Goal: Task Accomplishment & Management: Use online tool/utility

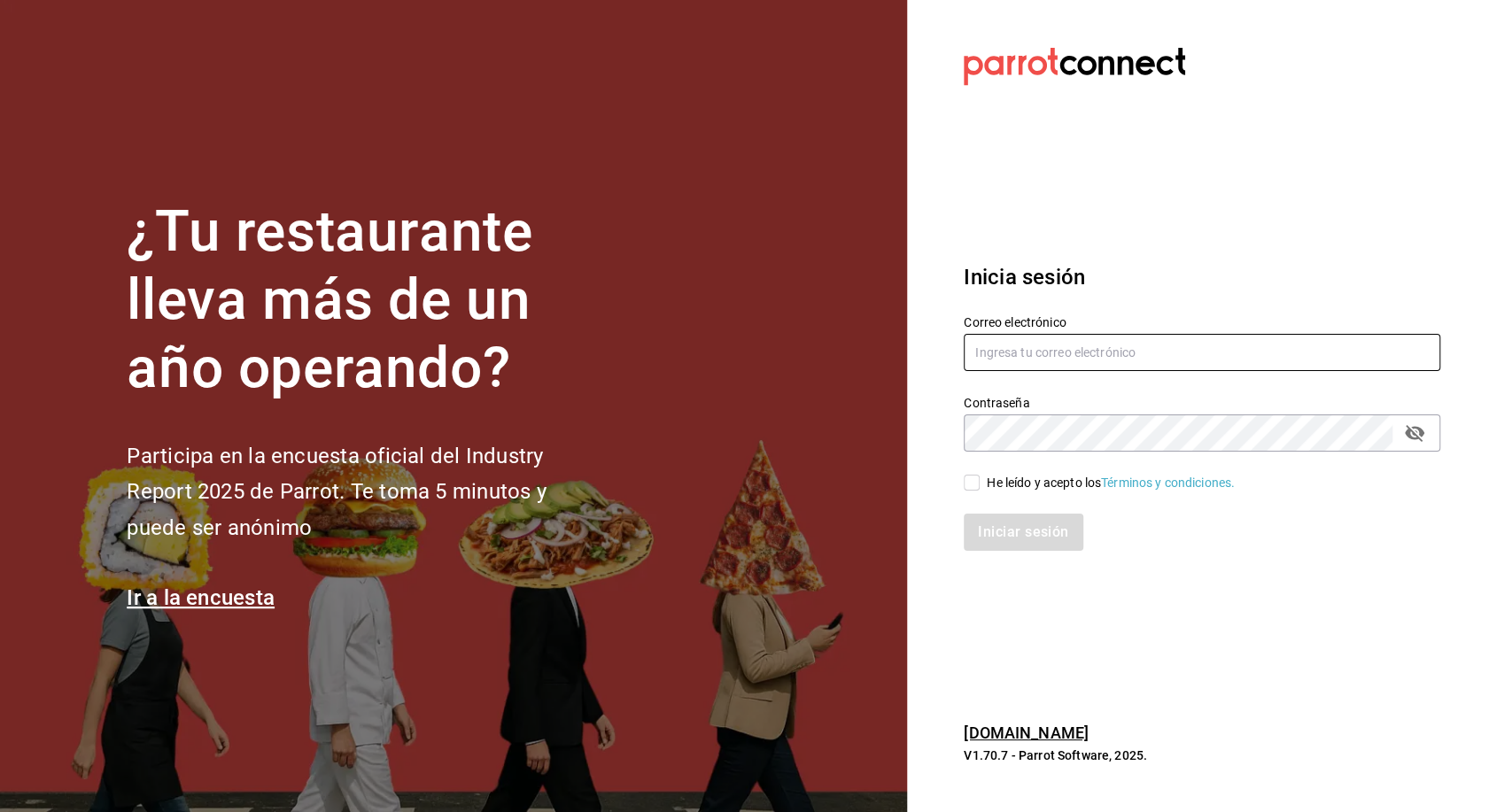
type input "roman.contreras@grupocosteno.com"
drag, startPoint x: 1043, startPoint y: 474, endPoint x: 1020, endPoint y: 511, distance: 43.6
click at [1042, 475] on div "He leído y acepto los Términos y condiciones." at bounding box center [1110, 483] width 248 height 18
click at [980, 475] on input "He leído y acepto los Términos y condiciones." at bounding box center [971, 481] width 16 height 16
checkbox input "true"
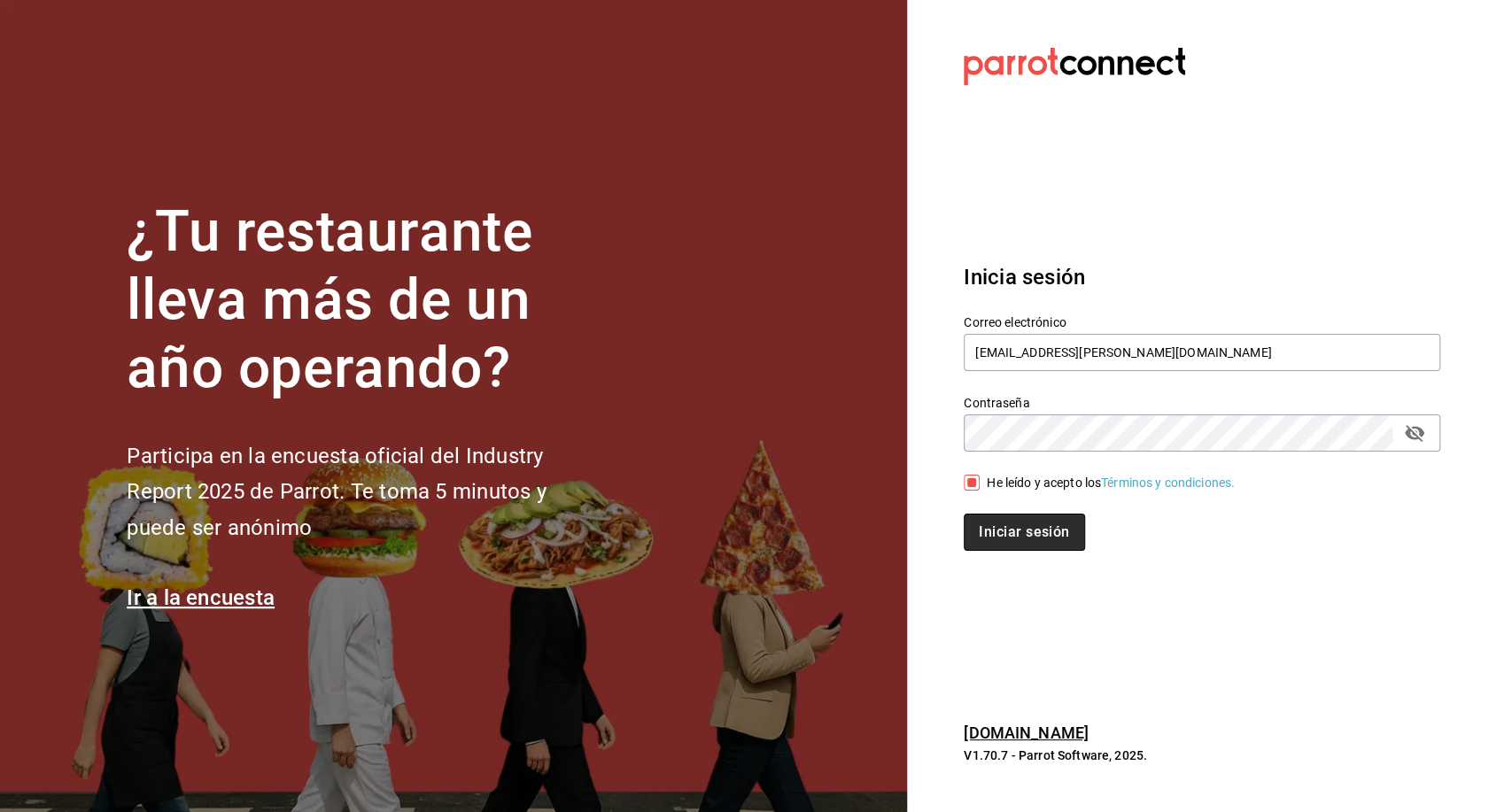
click at [1018, 519] on button "Iniciar sesión" at bounding box center [1023, 532] width 121 height 37
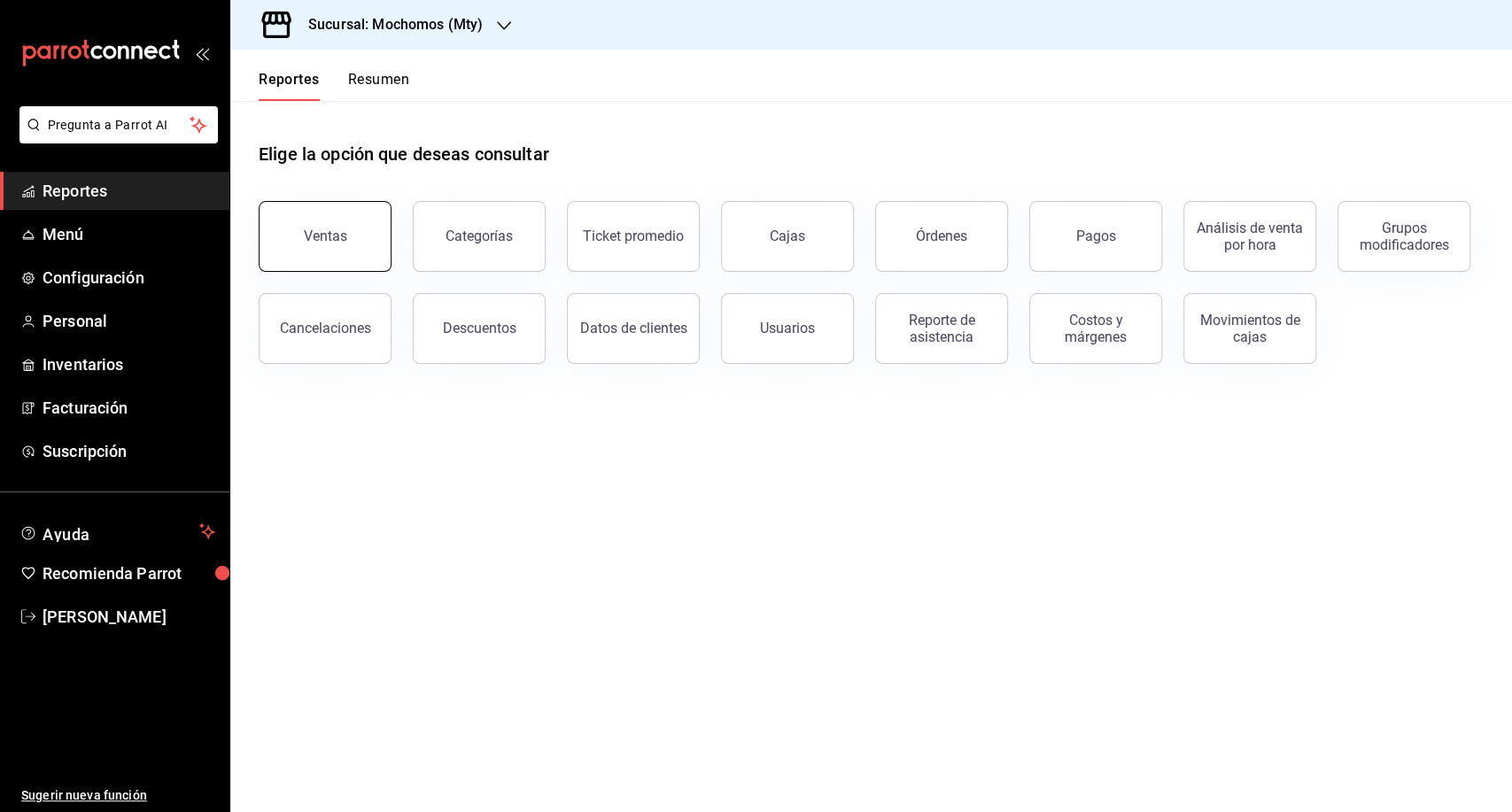
click at [295, 241] on button "Ventas" at bounding box center [325, 236] width 133 height 71
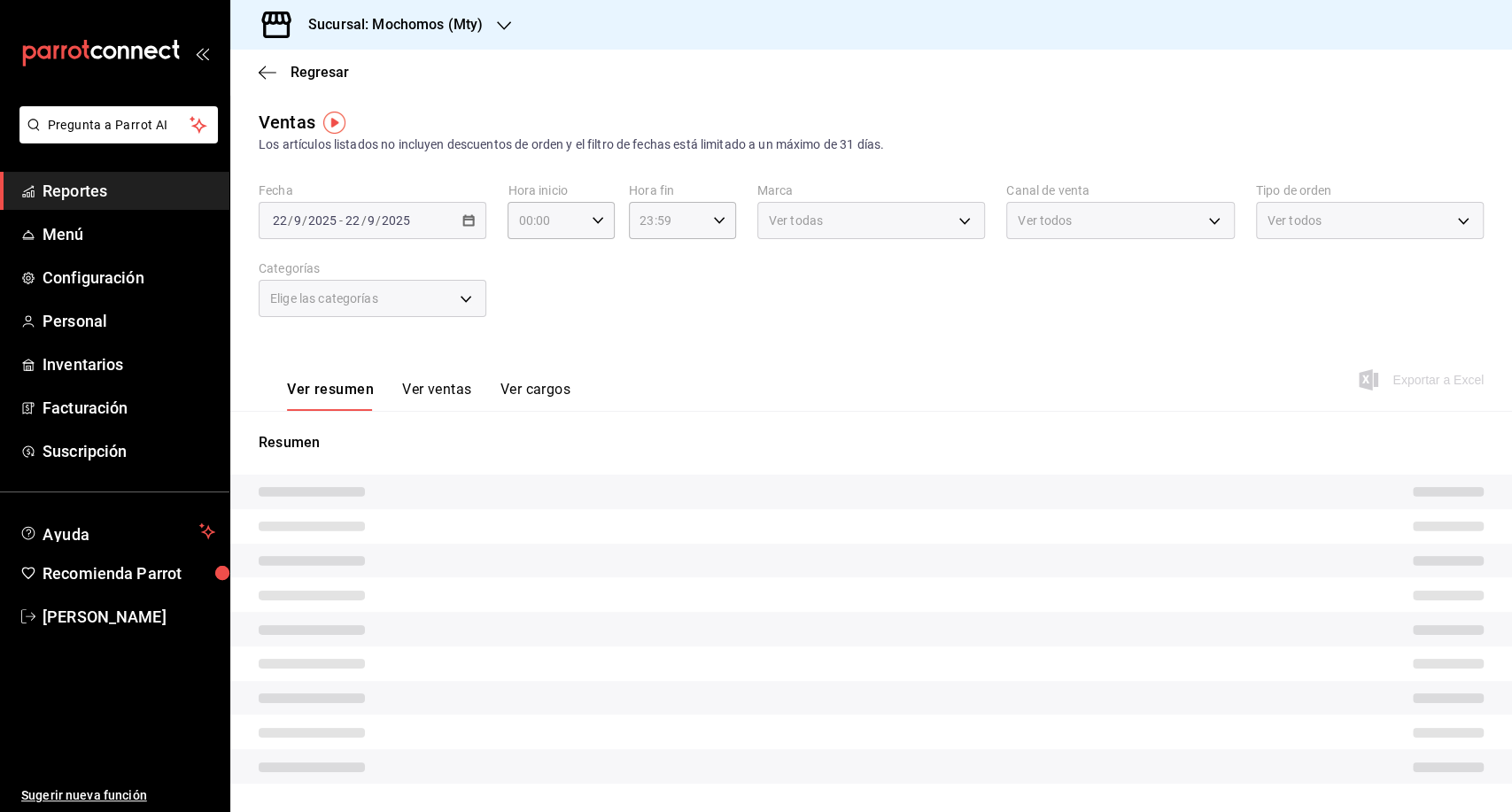
click at [397, 31] on h3 "Sucursal: Mochomos (Mty)" at bounding box center [388, 24] width 189 height 21
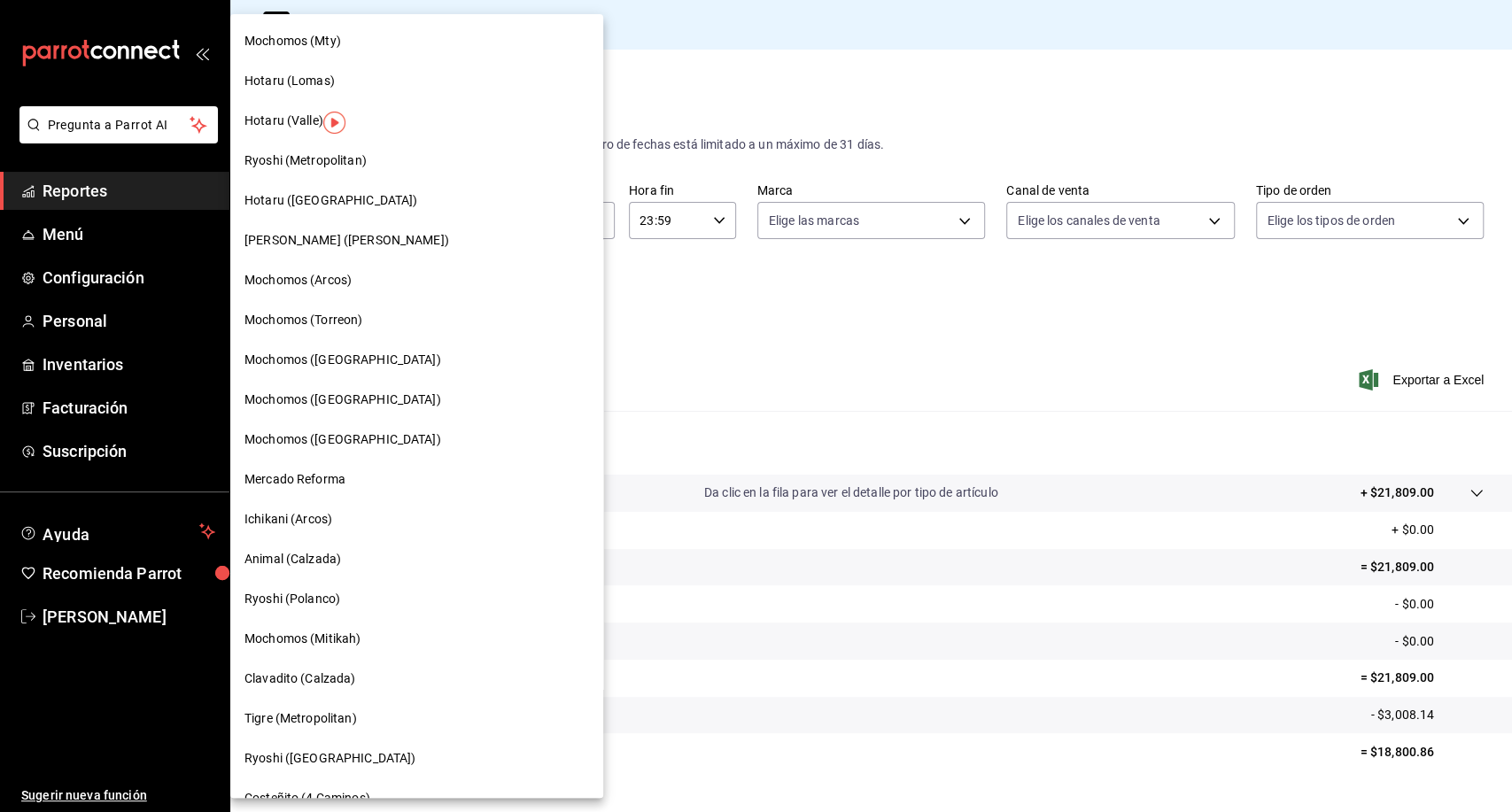
scroll to position [983, 0]
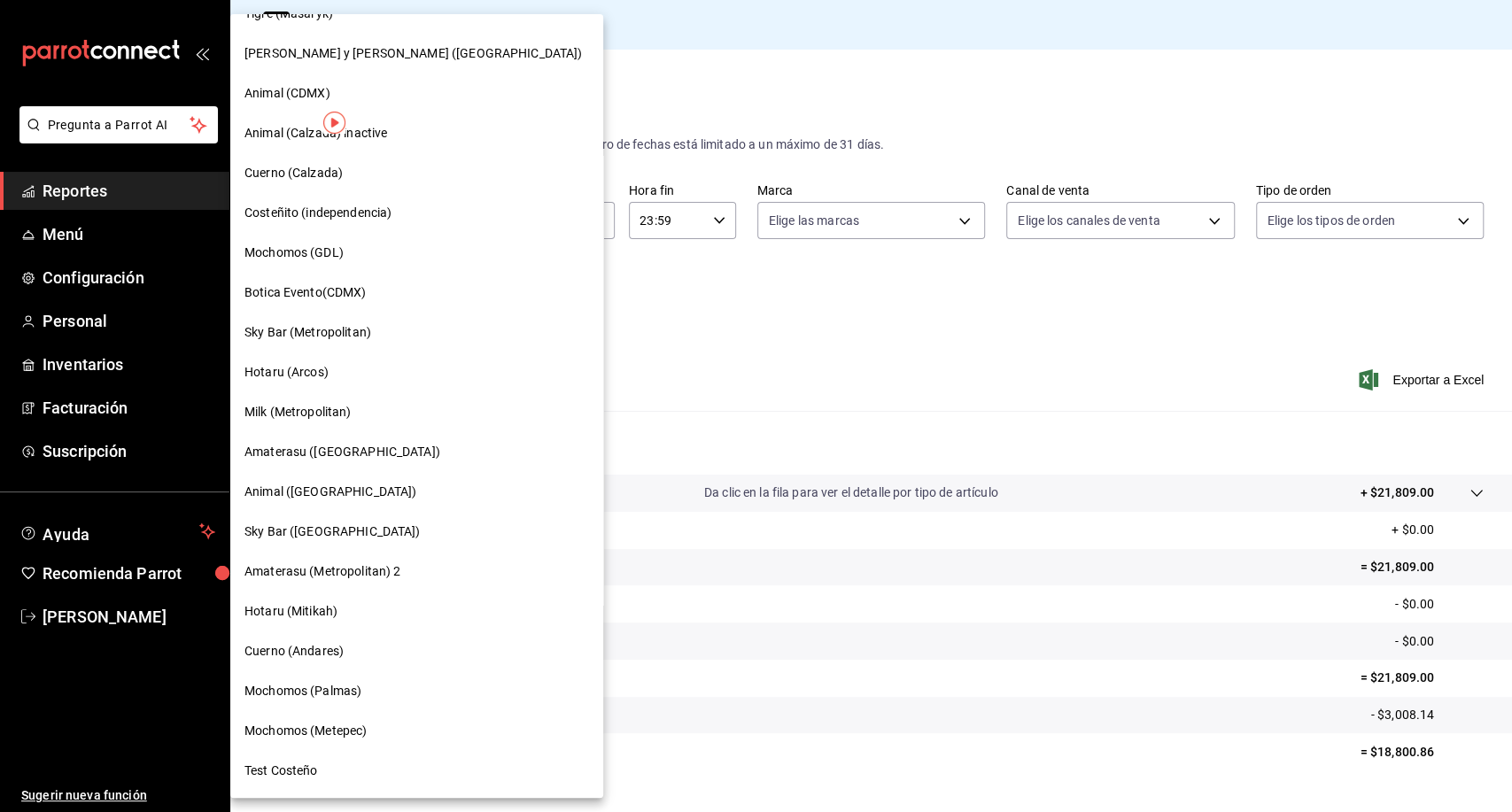
click at [285, 412] on span "Milk (Metropolitan)" at bounding box center [297, 412] width 107 height 18
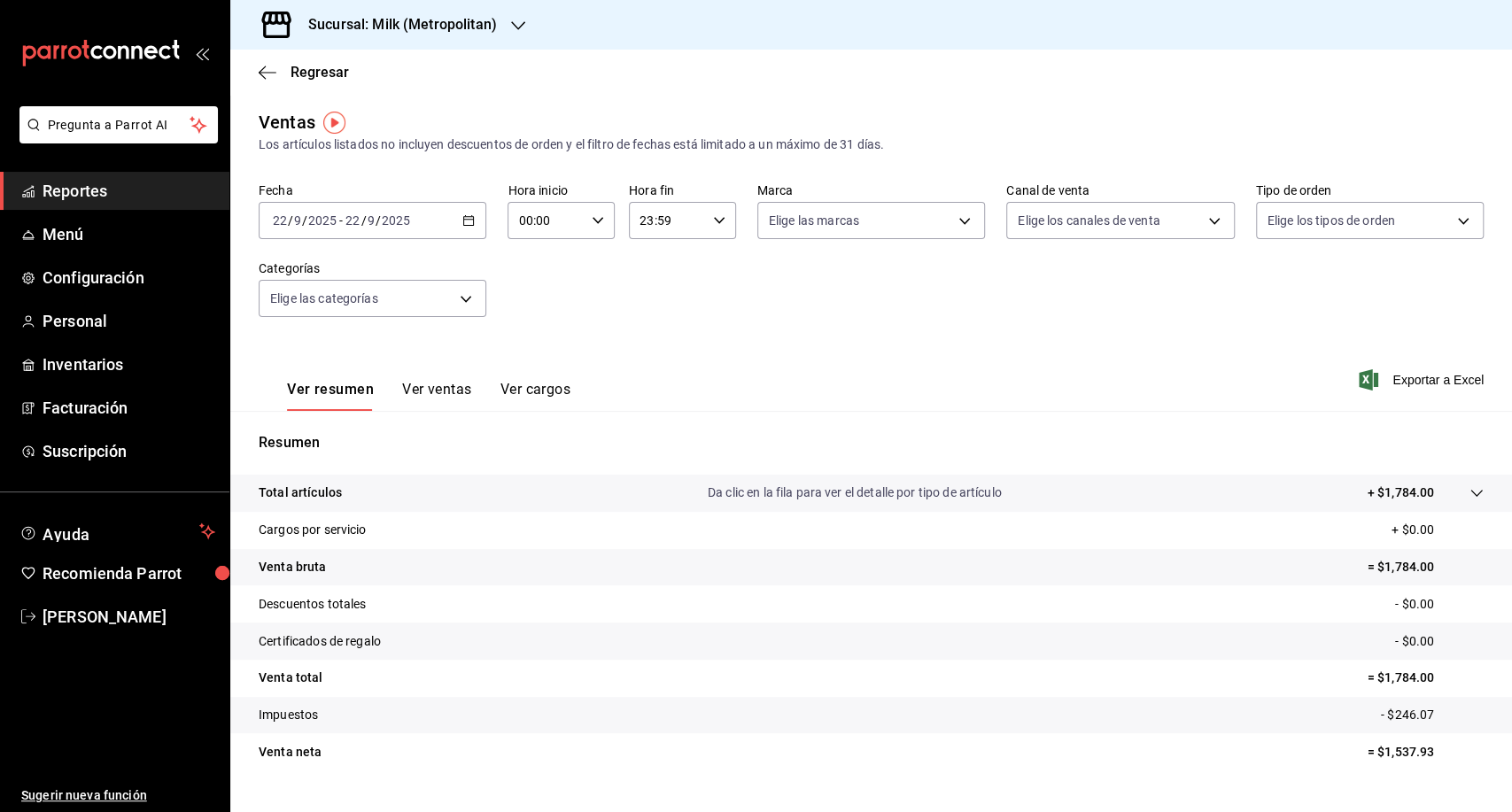
click at [470, 227] on div "[DATE] [DATE] - [DATE] [DATE]" at bounding box center [372, 220] width 227 height 37
click at [355, 436] on span "Rango de fechas" at bounding box center [342, 434] width 137 height 18
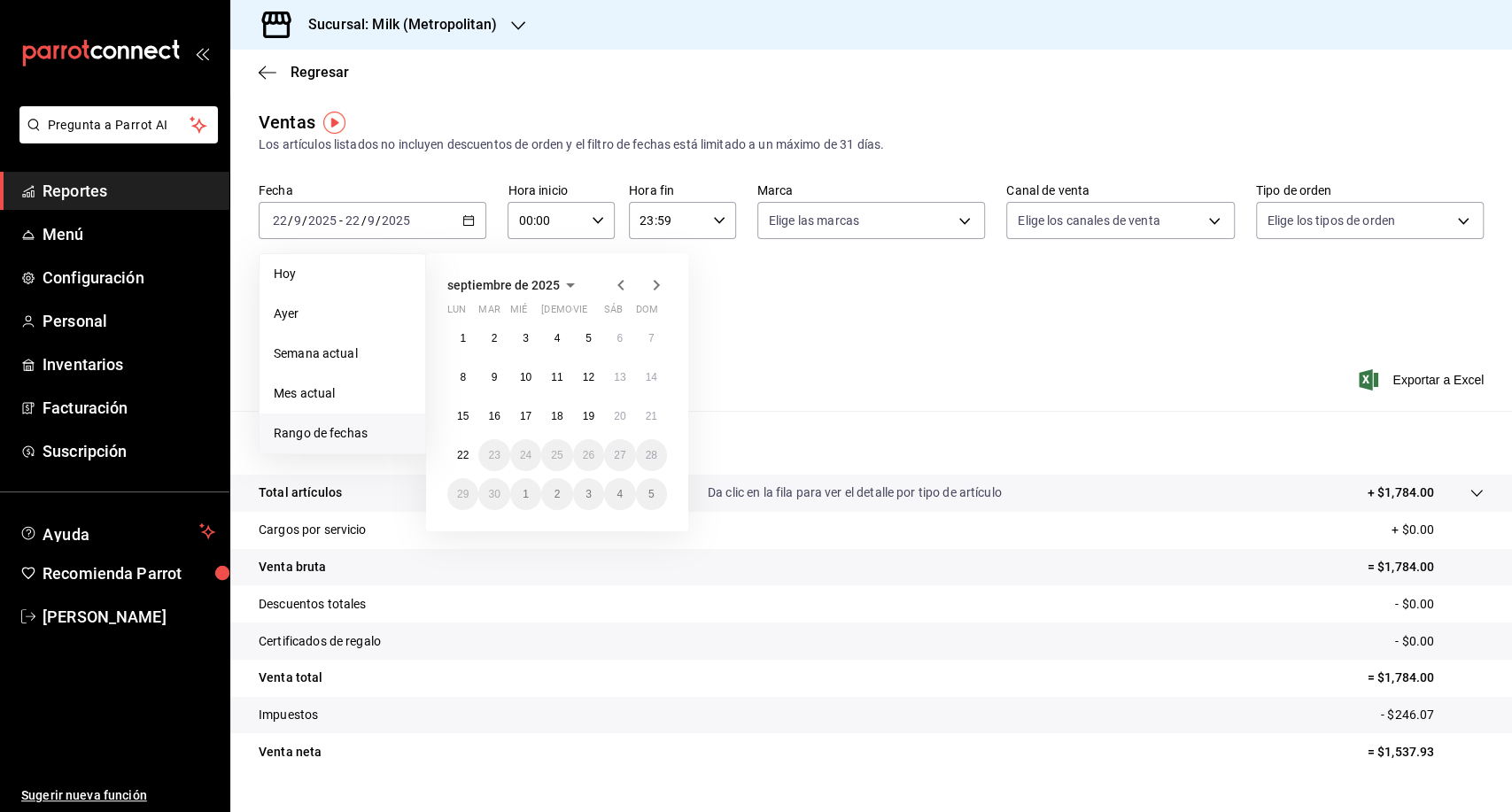
click at [618, 289] on icon "button" at bounding box center [621, 284] width 21 height 21
click at [626, 285] on icon "button" at bounding box center [621, 284] width 21 height 21
click at [622, 287] on icon "button" at bounding box center [621, 284] width 21 height 21
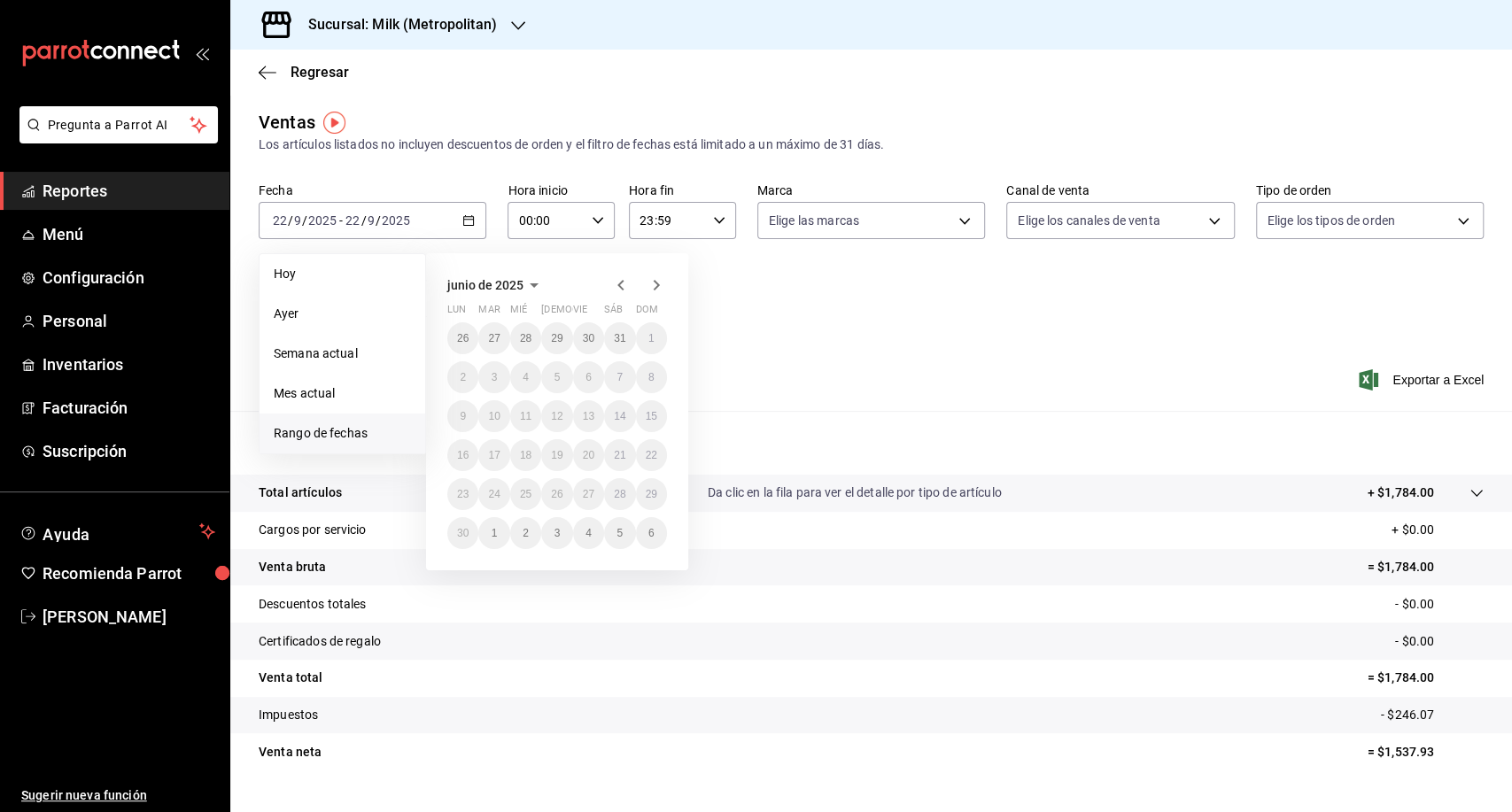
click at [889, 311] on div "Fecha [DATE] [DATE] - [DATE] [DATE] [DATE] [DATE] Semana actual Mes actual [GEO…" at bounding box center [871, 260] width 1225 height 156
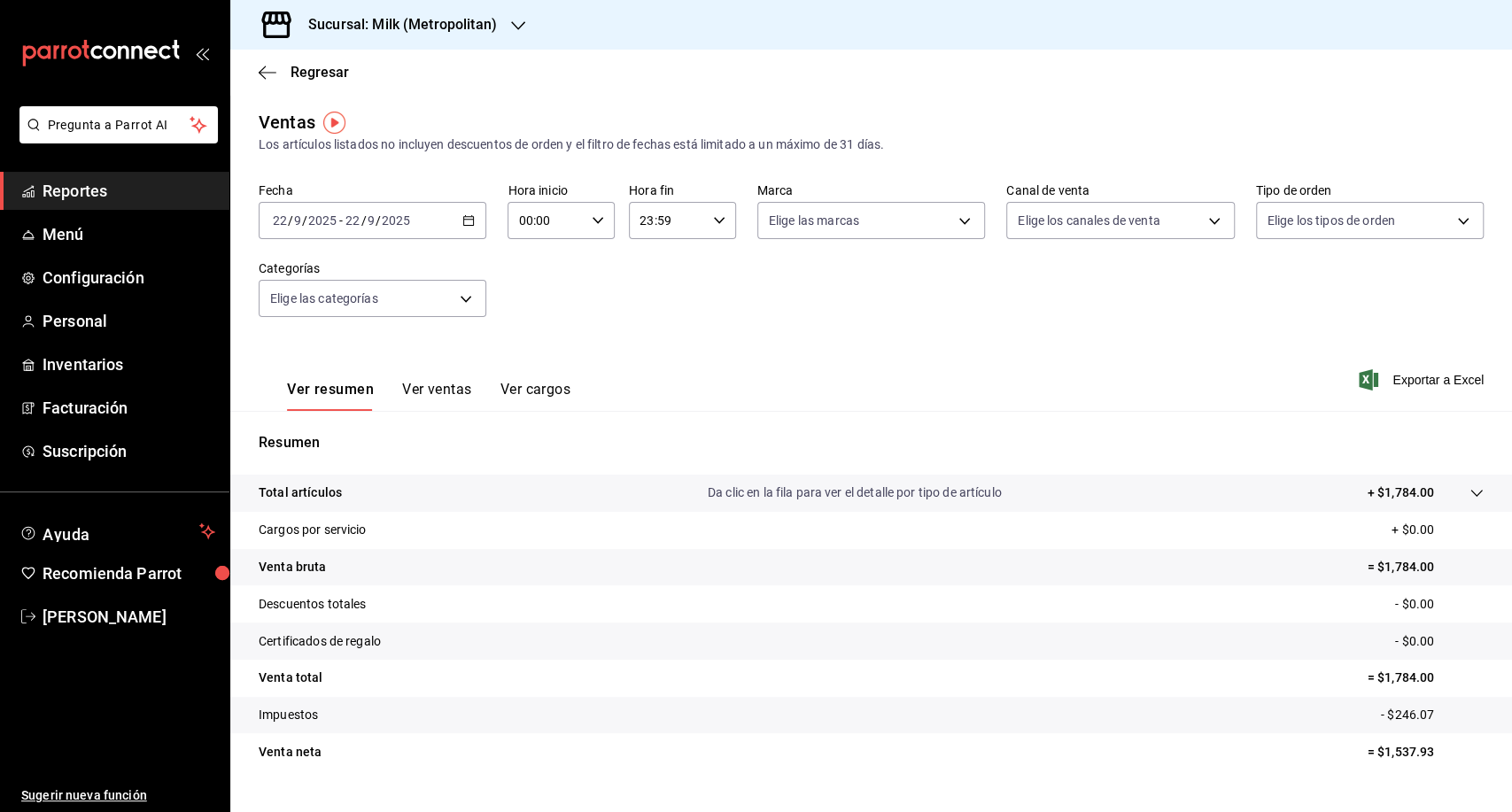
click at [462, 226] on icon "button" at bounding box center [468, 220] width 12 height 12
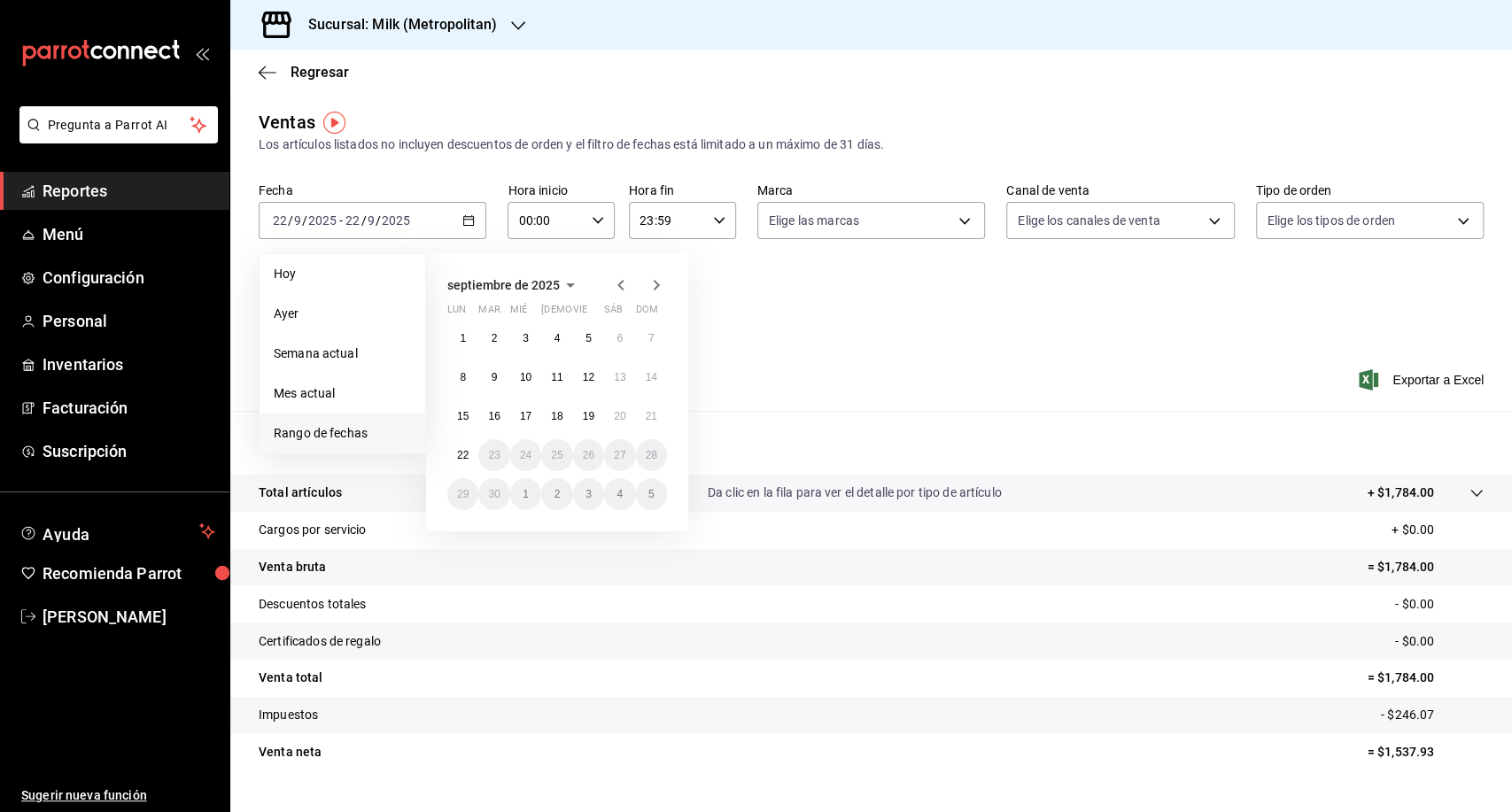
click at [624, 286] on icon "button" at bounding box center [621, 284] width 21 height 21
click at [499, 342] on button "1" at bounding box center [494, 338] width 31 height 32
click at [545, 497] on button "31" at bounding box center [557, 493] width 31 height 32
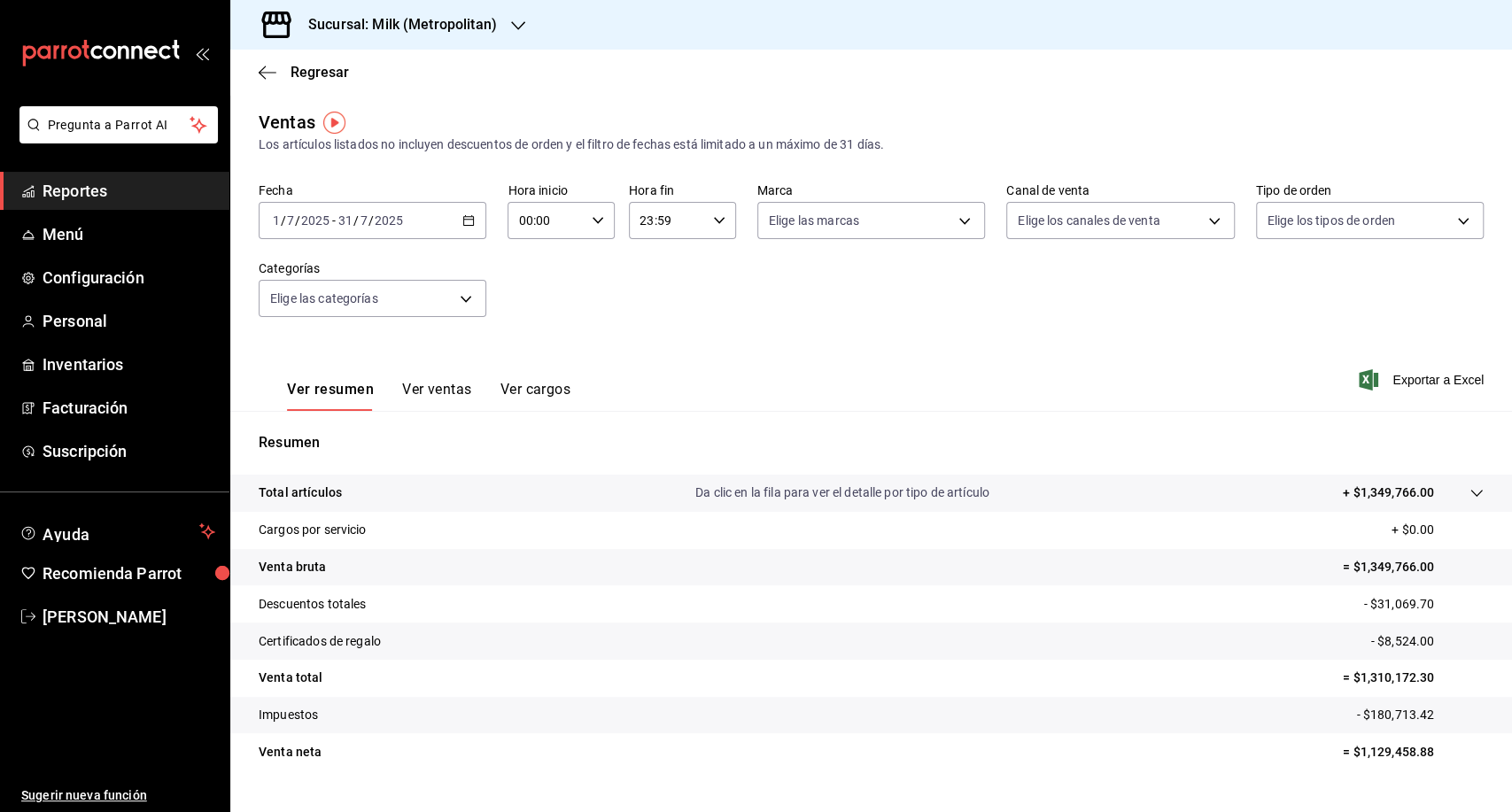
click at [519, 205] on input "00:00" at bounding box center [546, 220] width 77 height 35
drag, startPoint x: 534, startPoint y: 284, endPoint x: 657, endPoint y: 214, distance: 141.5
click at [537, 285] on span "05" at bounding box center [531, 282] width 25 height 14
type input "05:00"
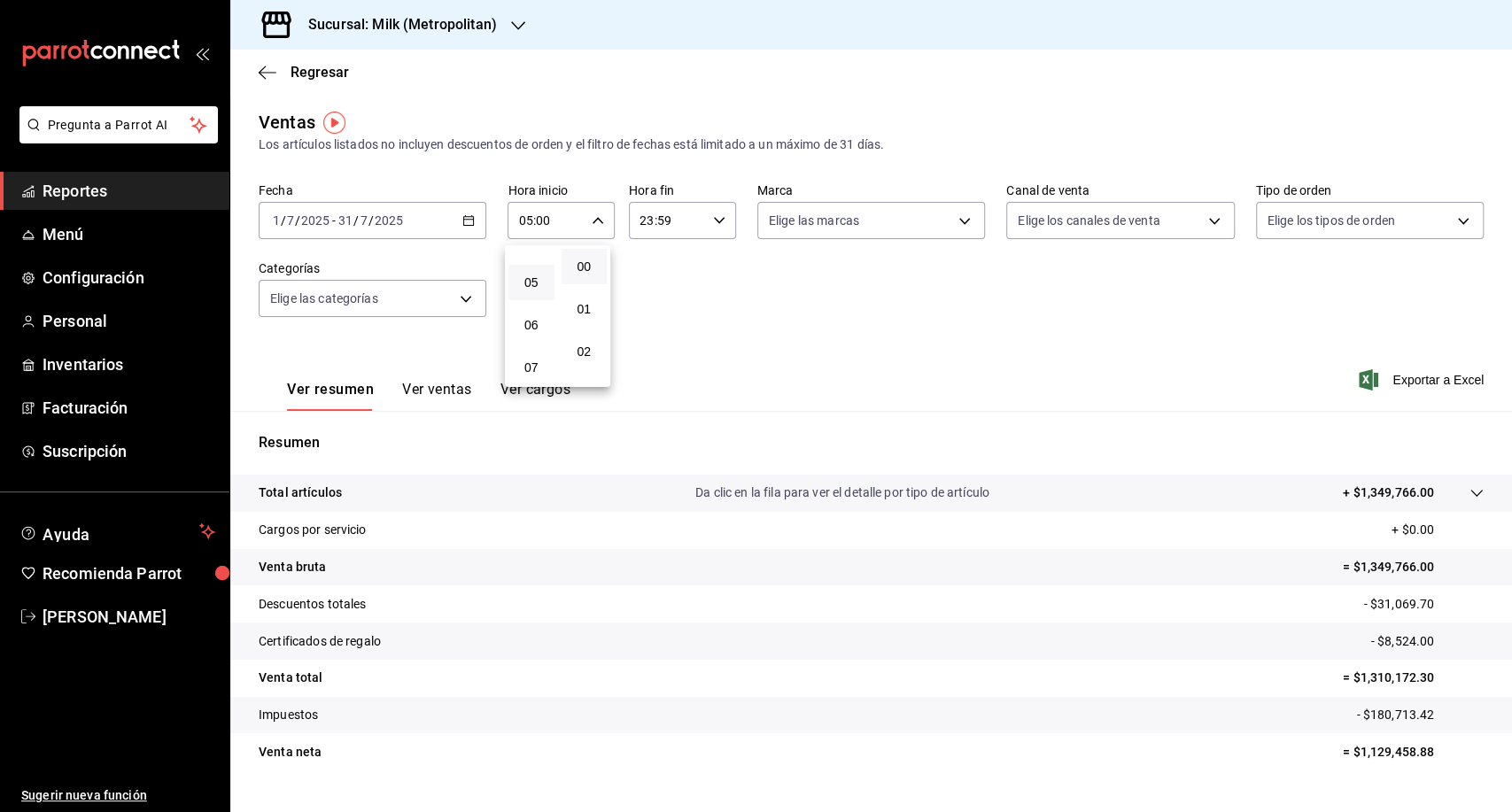
click at [652, 226] on div at bounding box center [756, 406] width 1512 height 812
click at [645, 223] on input "23:59" at bounding box center [668, 220] width 77 height 35
click at [659, 288] on span "05" at bounding box center [650, 282] width 25 height 14
click at [714, 273] on button "00" at bounding box center [704, 266] width 46 height 35
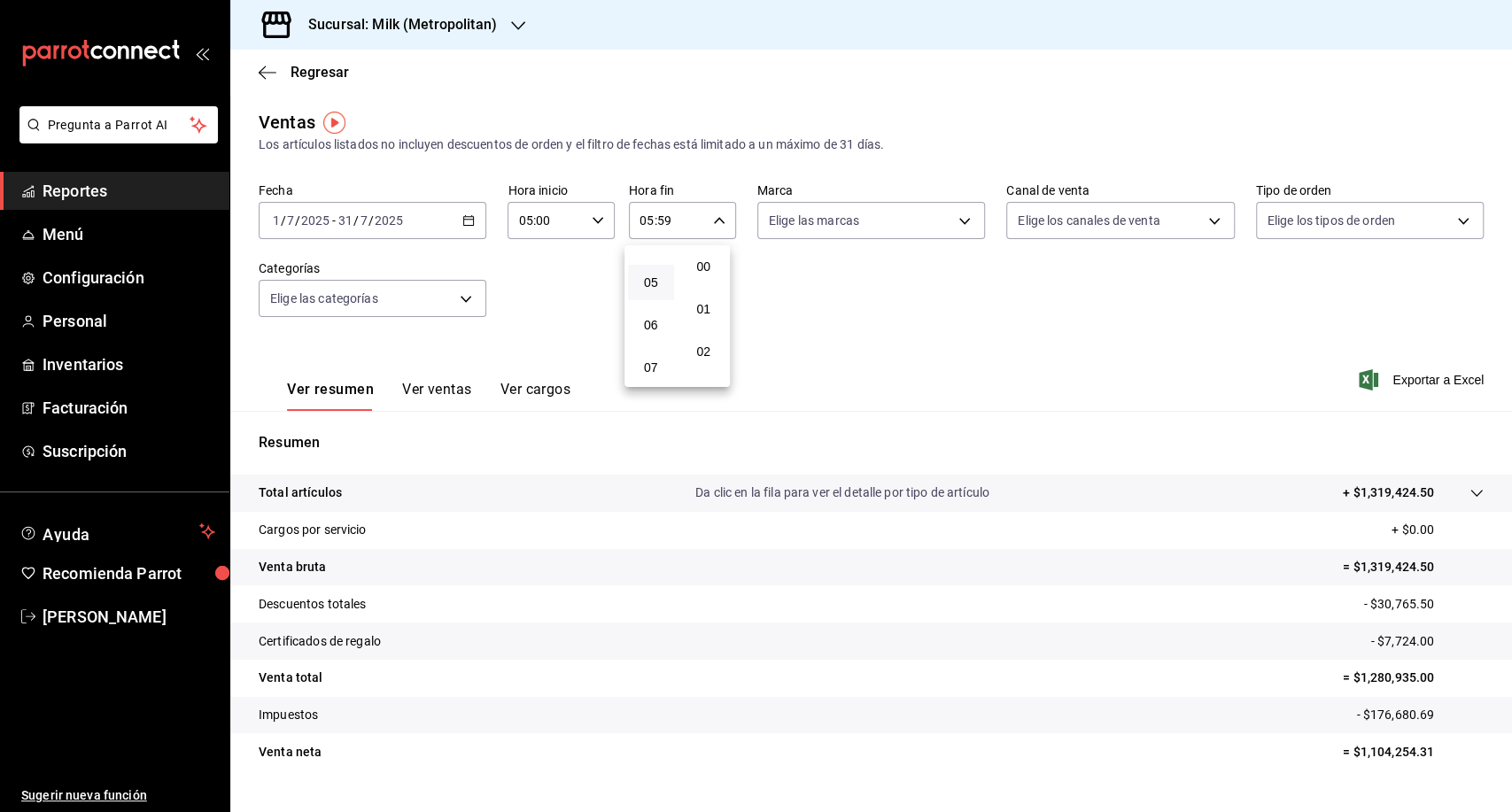
type input "05:00"
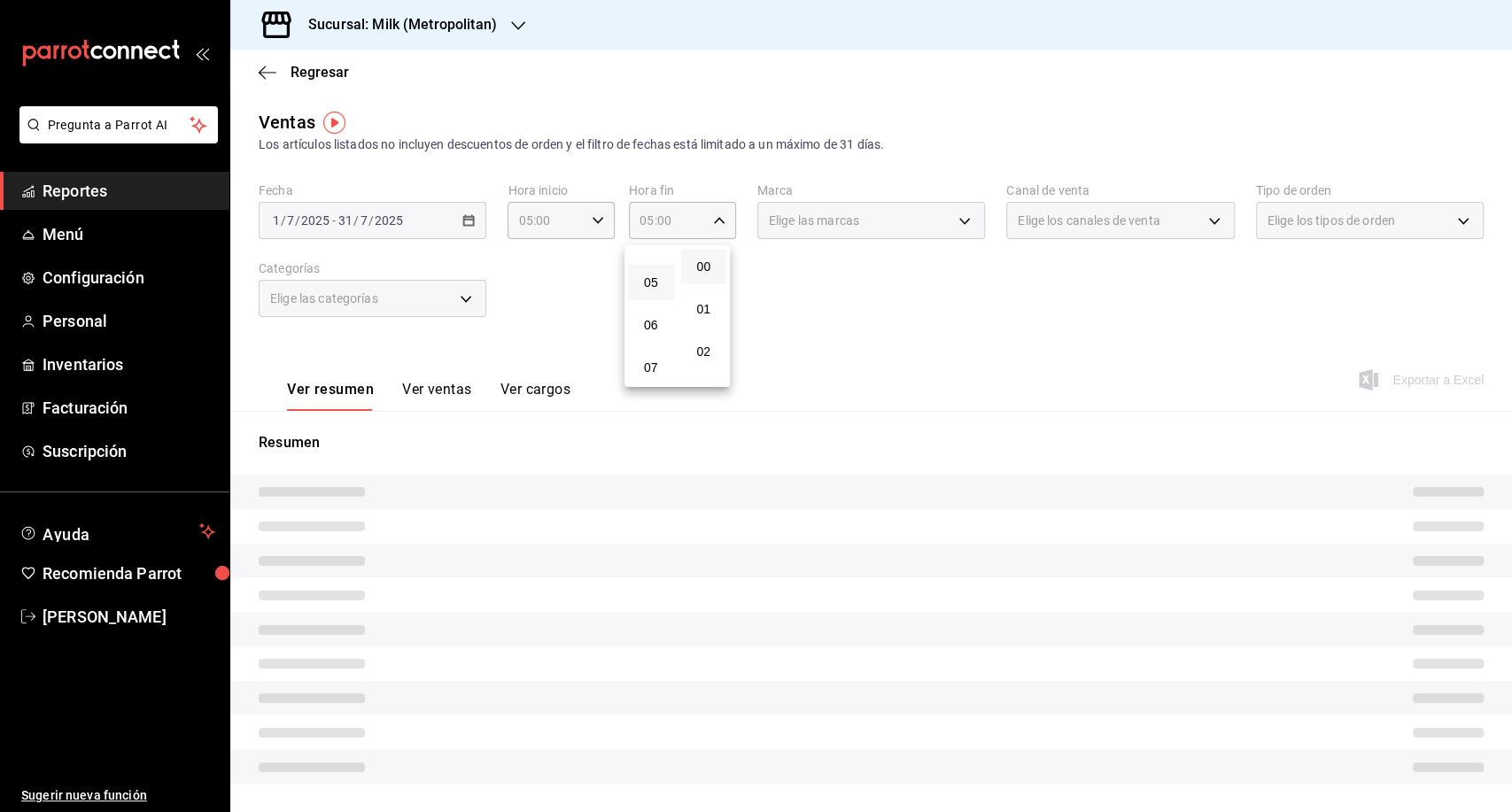
click at [355, 220] on div at bounding box center [756, 406] width 1512 height 812
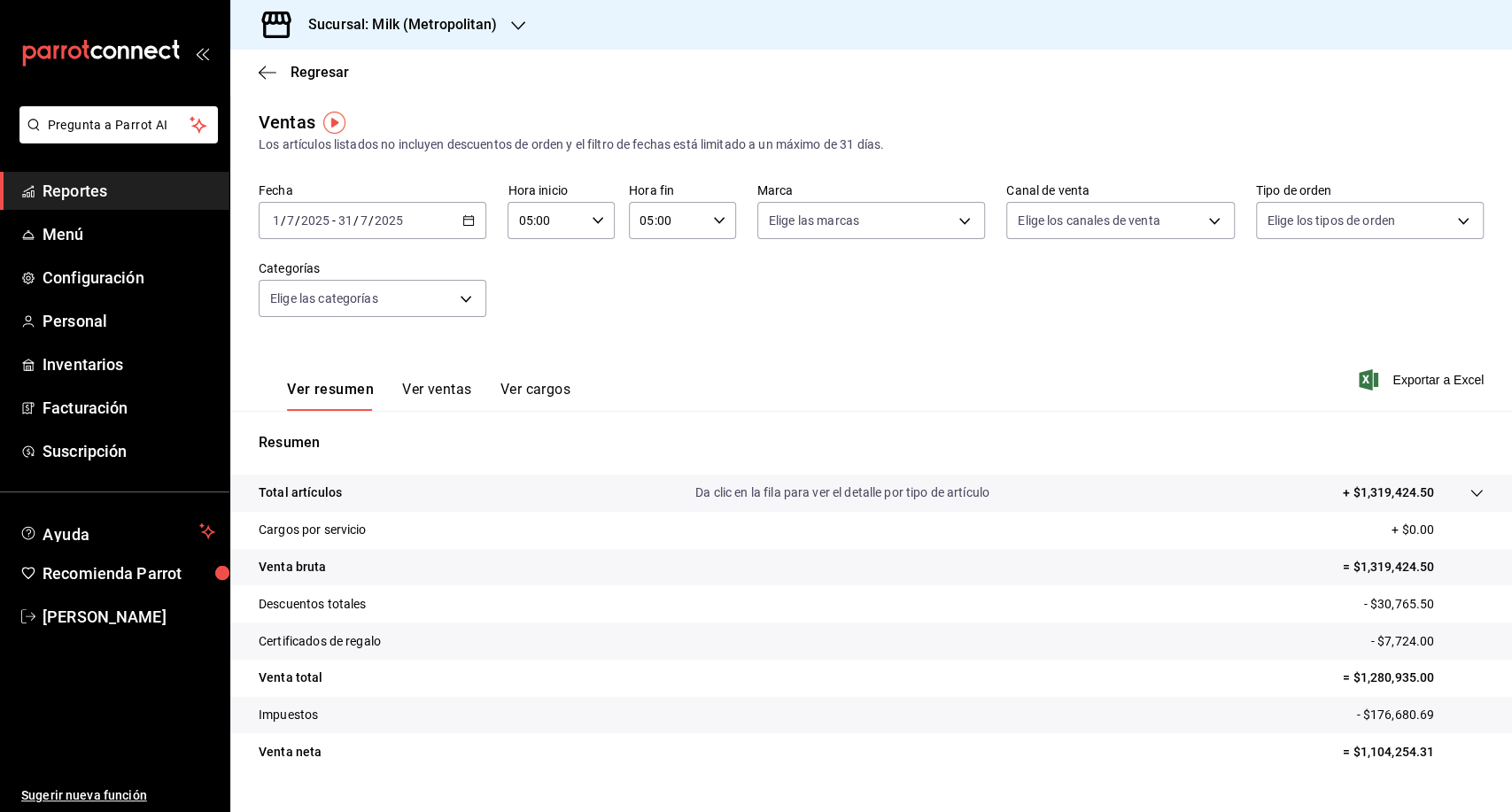
click at [463, 228] on div "[DATE] [DATE] - [DATE] [DATE]" at bounding box center [372, 220] width 227 height 37
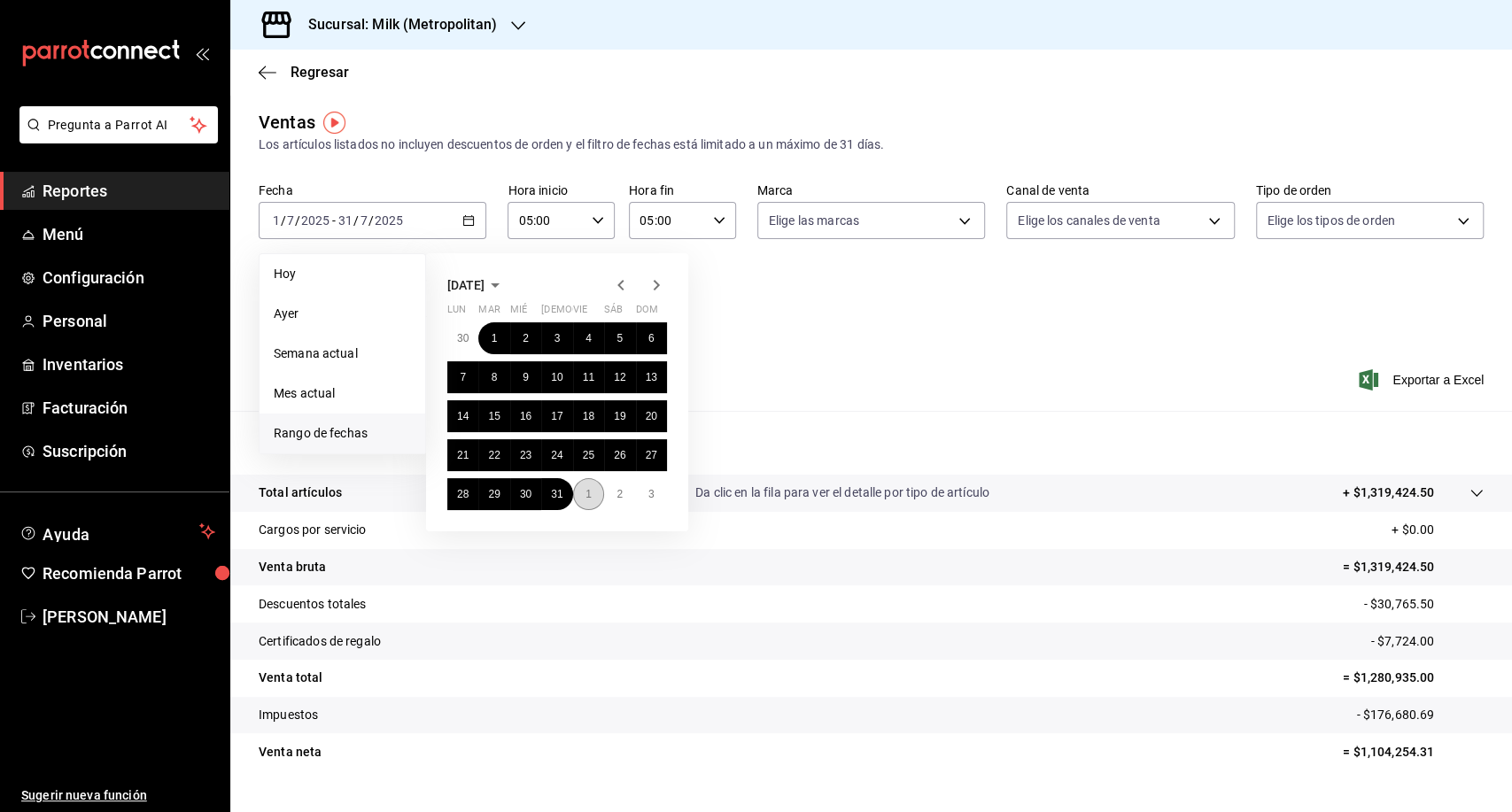
click at [599, 497] on button "1" at bounding box center [588, 493] width 31 height 32
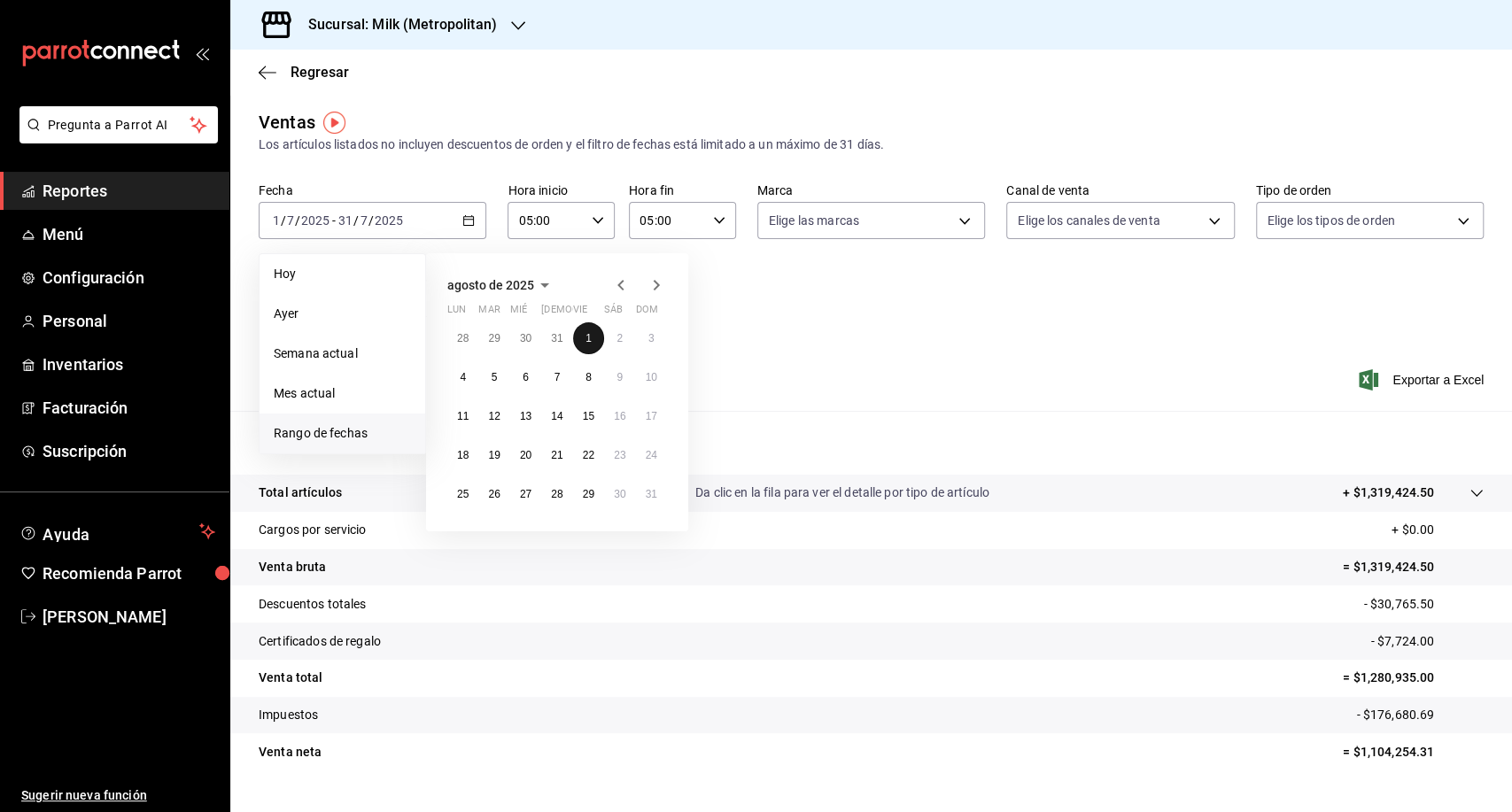
click at [589, 342] on abbr "1" at bounding box center [588, 338] width 6 height 12
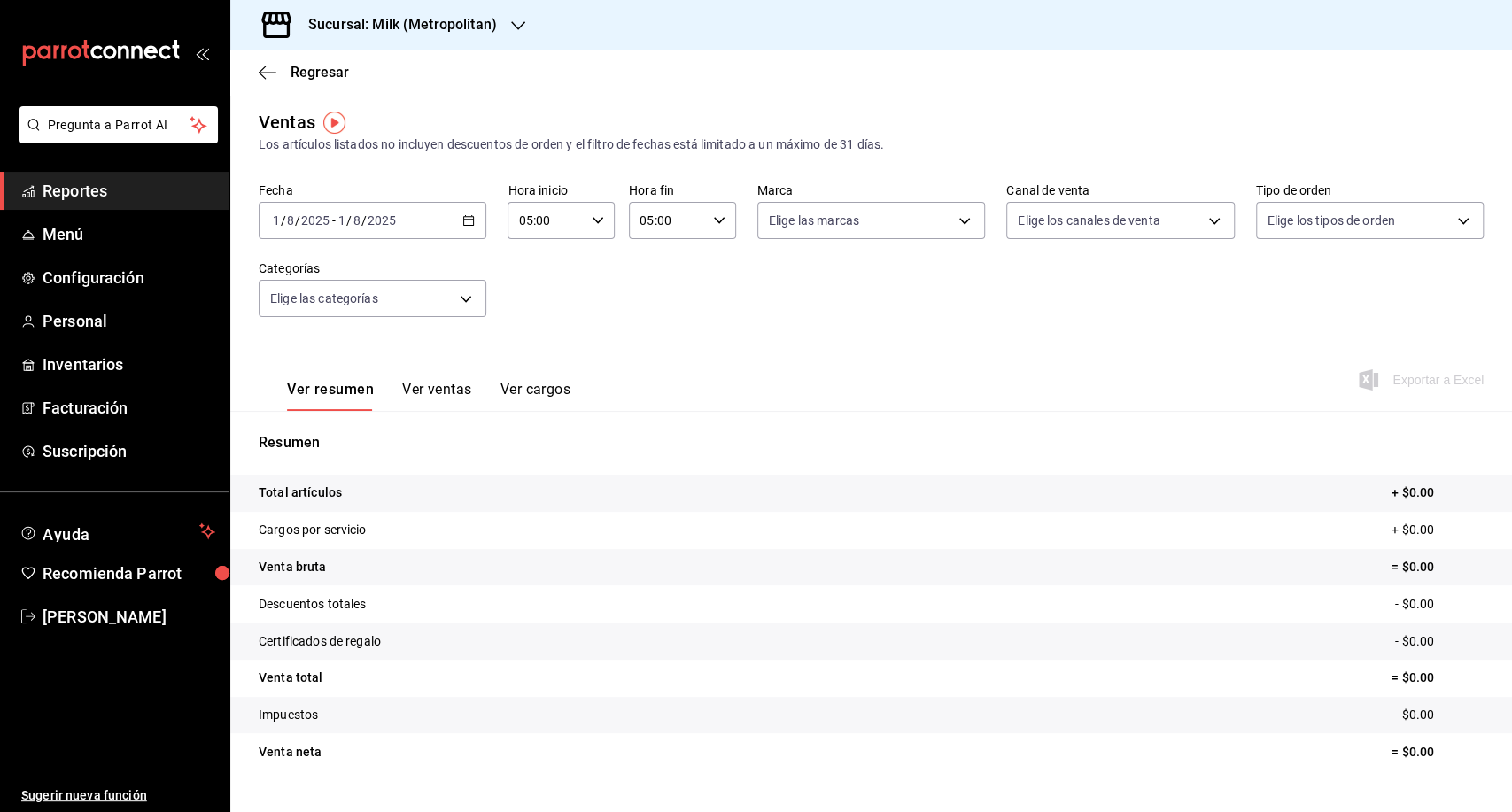
click at [473, 223] on div "[DATE] [DATE] - [DATE] [DATE]" at bounding box center [372, 220] width 227 height 37
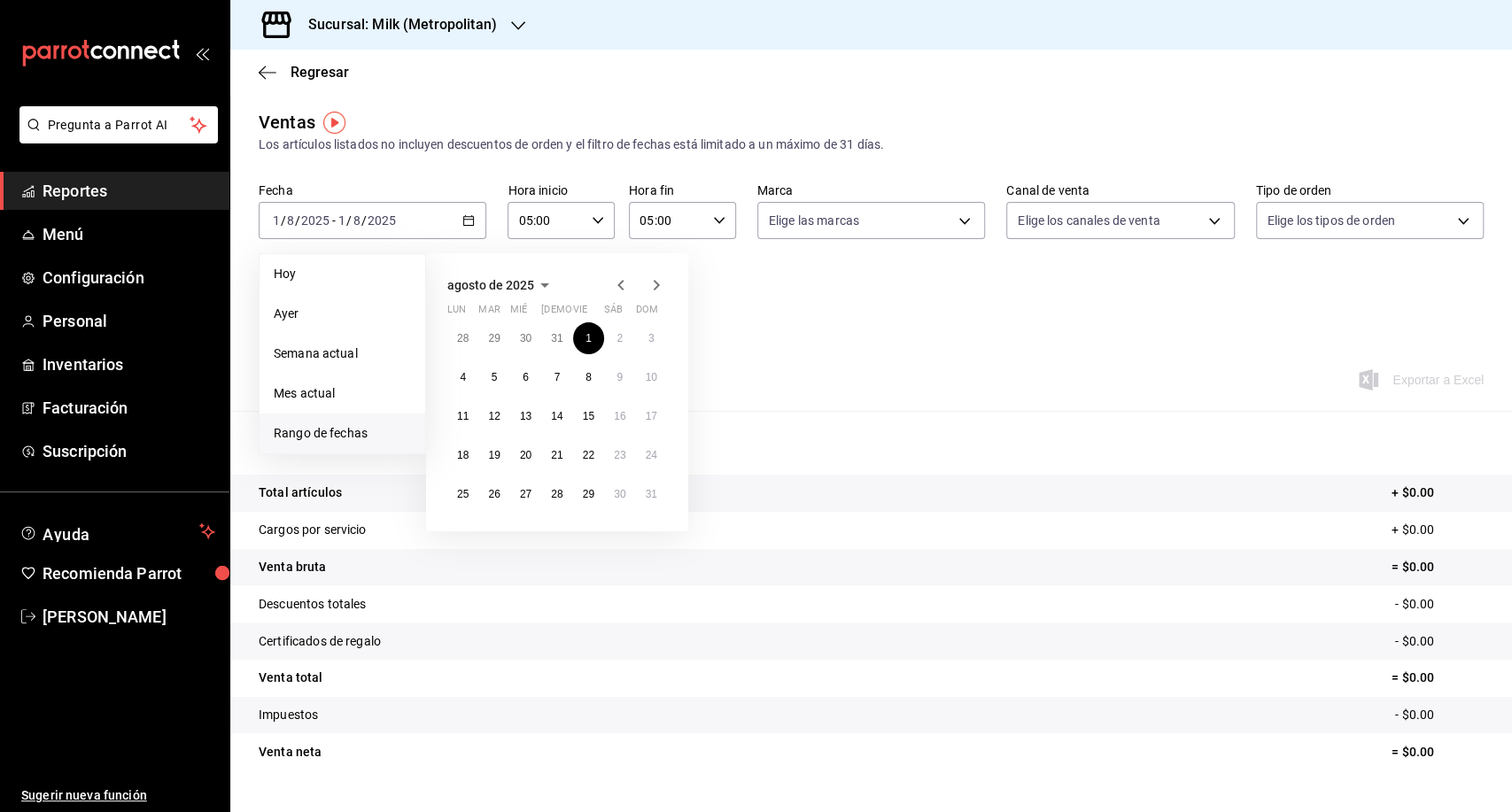
click at [616, 286] on icon "button" at bounding box center [621, 284] width 21 height 21
click at [496, 342] on abbr "1" at bounding box center [494, 338] width 6 height 12
click at [566, 499] on button "31" at bounding box center [557, 493] width 31 height 32
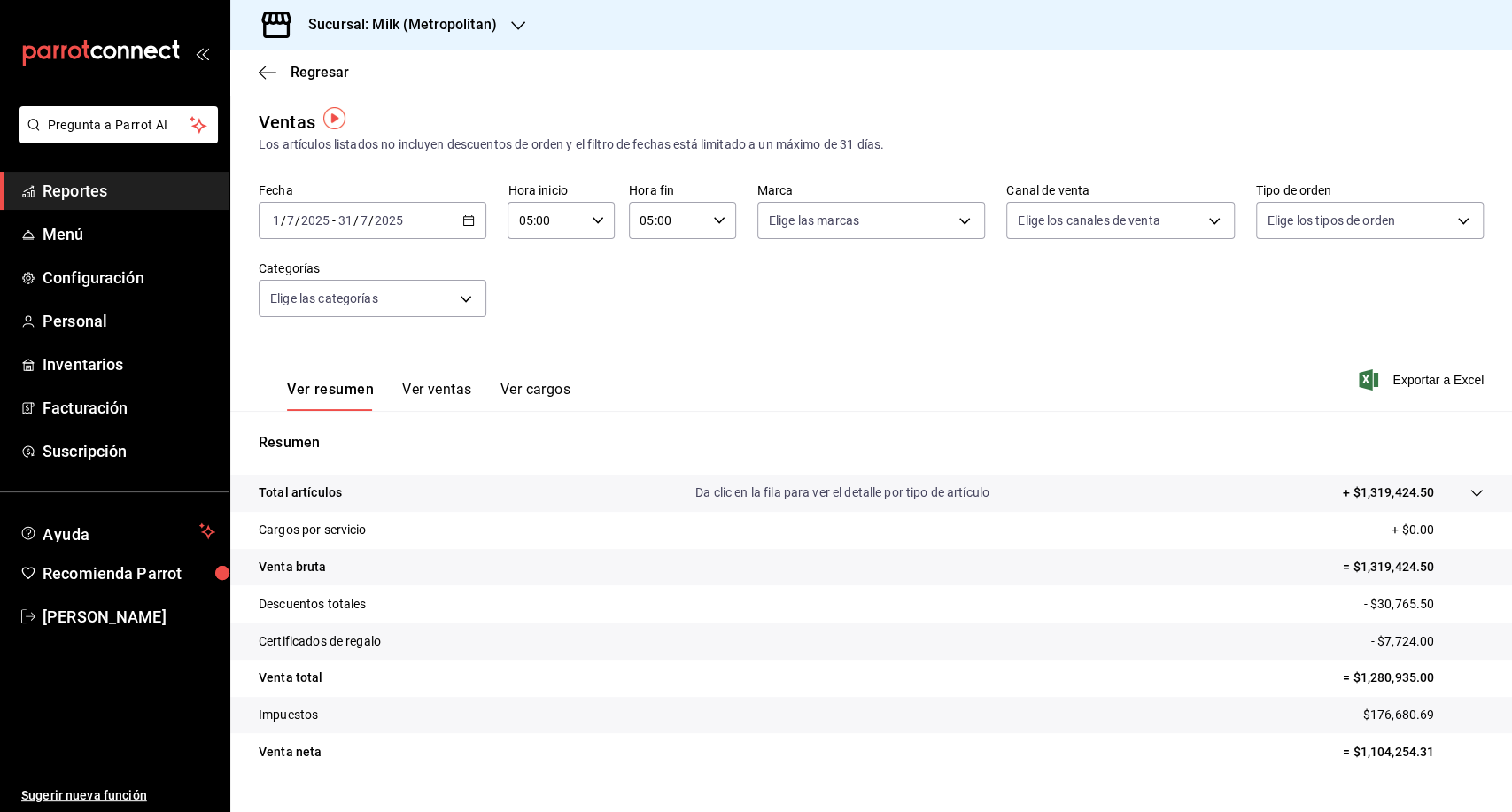
scroll to position [36, 0]
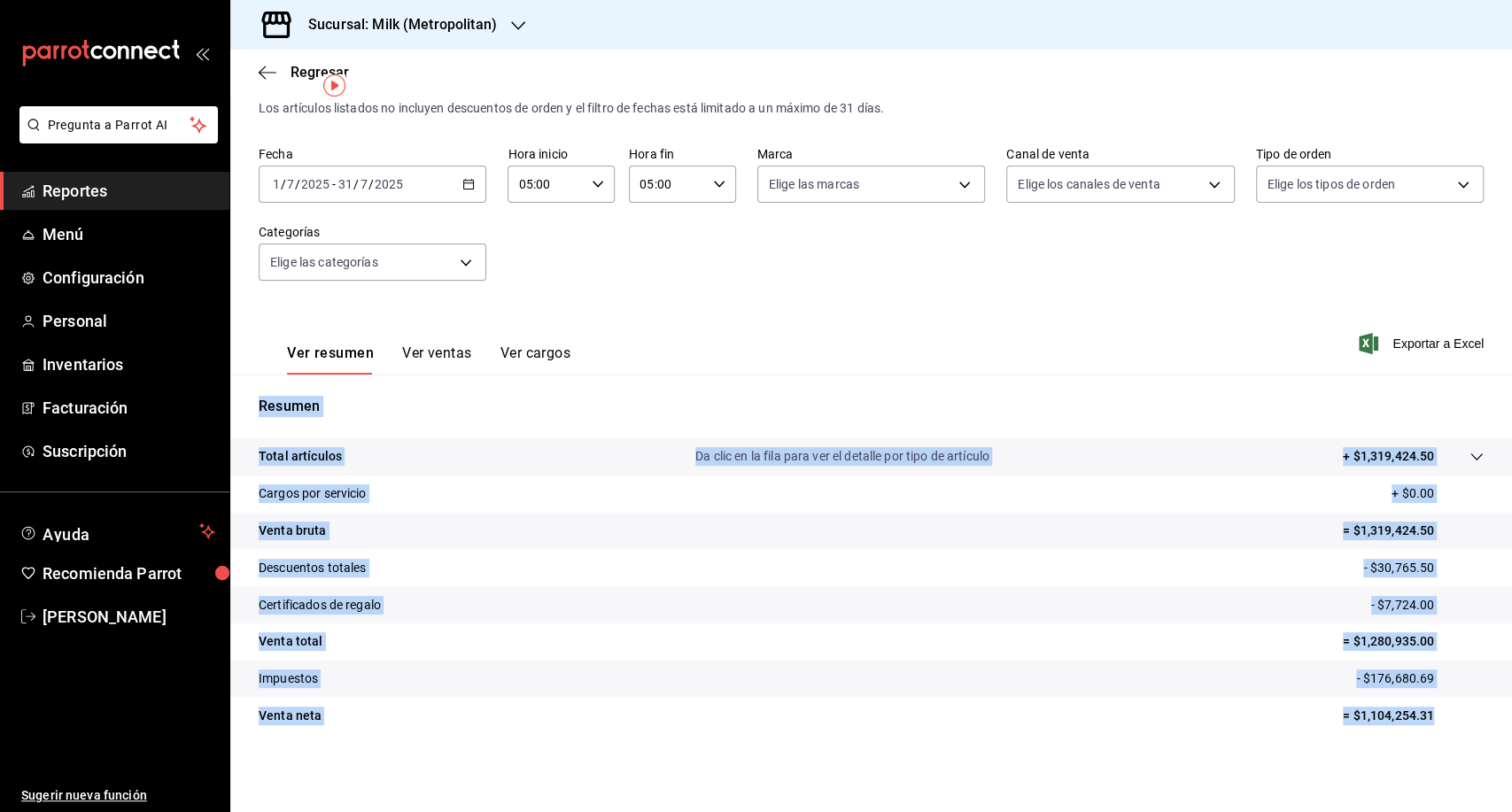
drag, startPoint x: 235, startPoint y: 368, endPoint x: 1419, endPoint y: 733, distance: 1239.0
click at [1419, 733] on div "Ventas Los artículos listados no incluyen descuentos de orden y el filtro de fe…" at bounding box center [871, 428] width 1282 height 711
copy div "Exportar a Excel Resumen Total artículos Da clic en la fila para ver el detalle…"
click at [1420, 349] on span "Exportar a Excel" at bounding box center [1423, 343] width 122 height 21
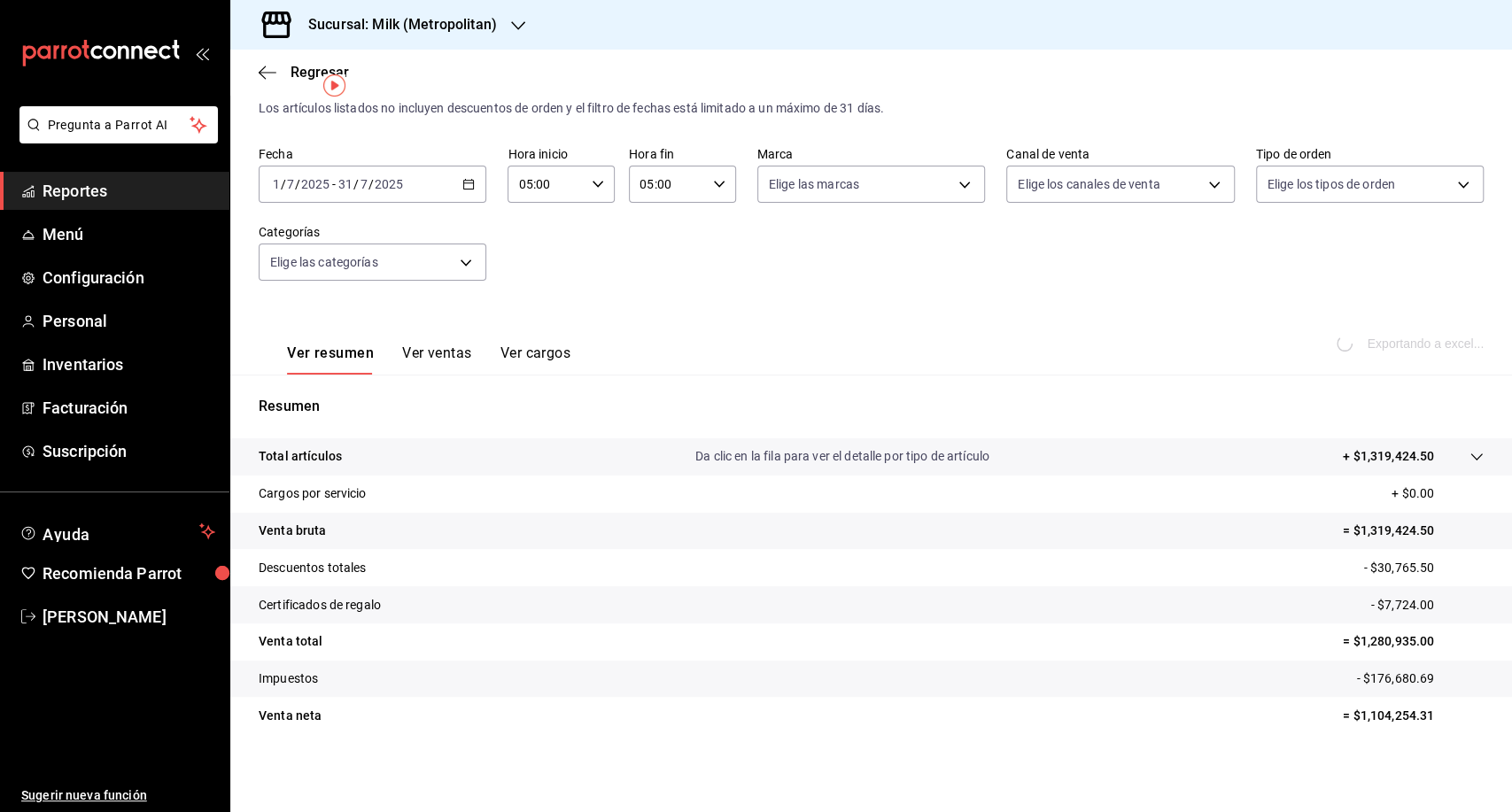
click at [978, 296] on div "Fecha [DATE] [DATE] - [DATE] [DATE] Hora inicio 05:00 Hora inicio Hora fin 05:0…" at bounding box center [871, 224] width 1225 height 156
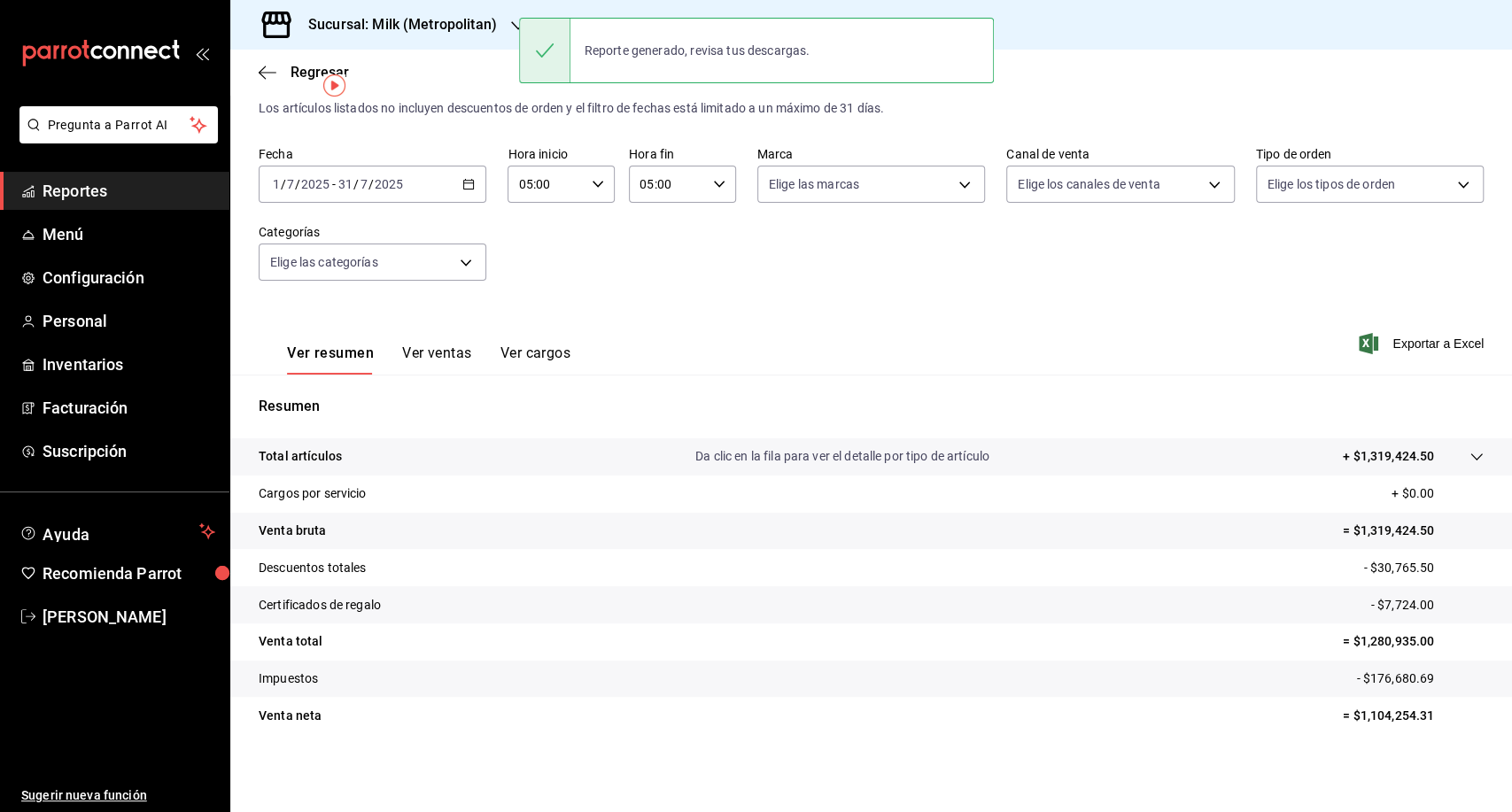
click at [550, 233] on div "Fecha [DATE] [DATE] - [DATE] [DATE] Hora inicio 05:00 Hora inicio Hora fin 05:0…" at bounding box center [871, 224] width 1225 height 156
click at [468, 184] on icon "button" at bounding box center [468, 183] width 12 height 12
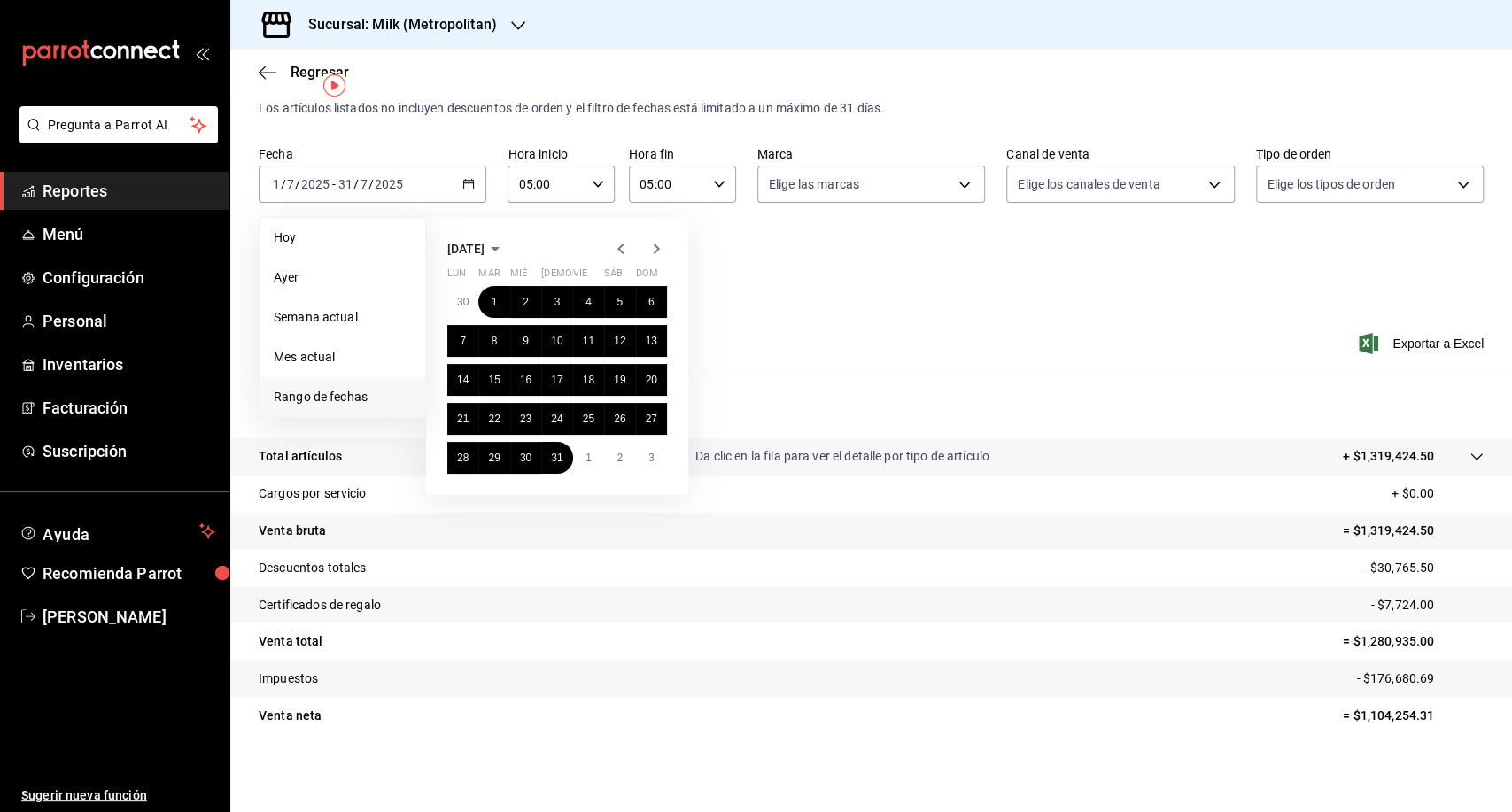
click at [659, 249] on icon "button" at bounding box center [657, 249] width 6 height 11
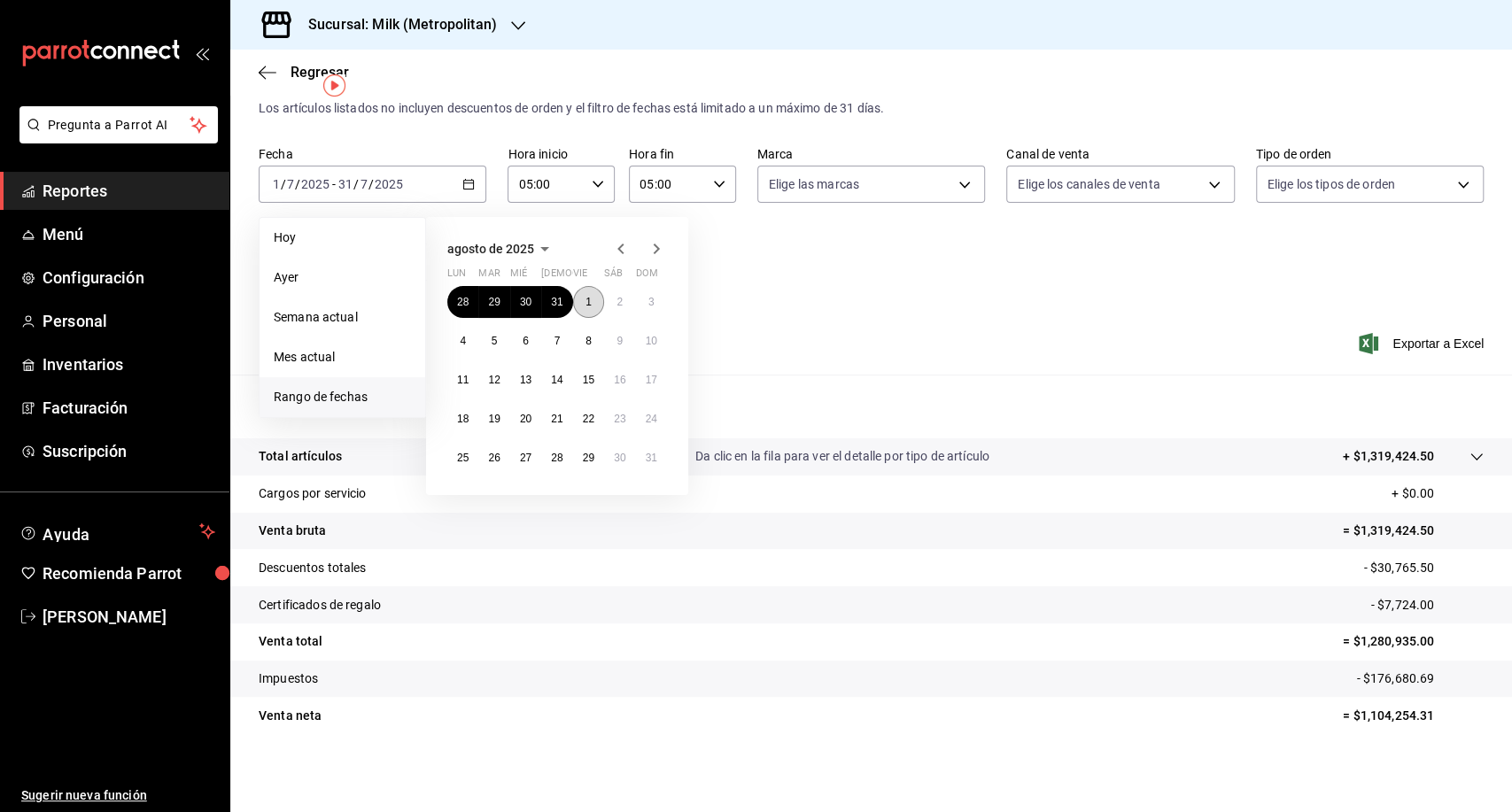
click at [592, 301] on button "1" at bounding box center [588, 302] width 31 height 32
click at [619, 296] on abbr "2" at bounding box center [619, 301] width 6 height 12
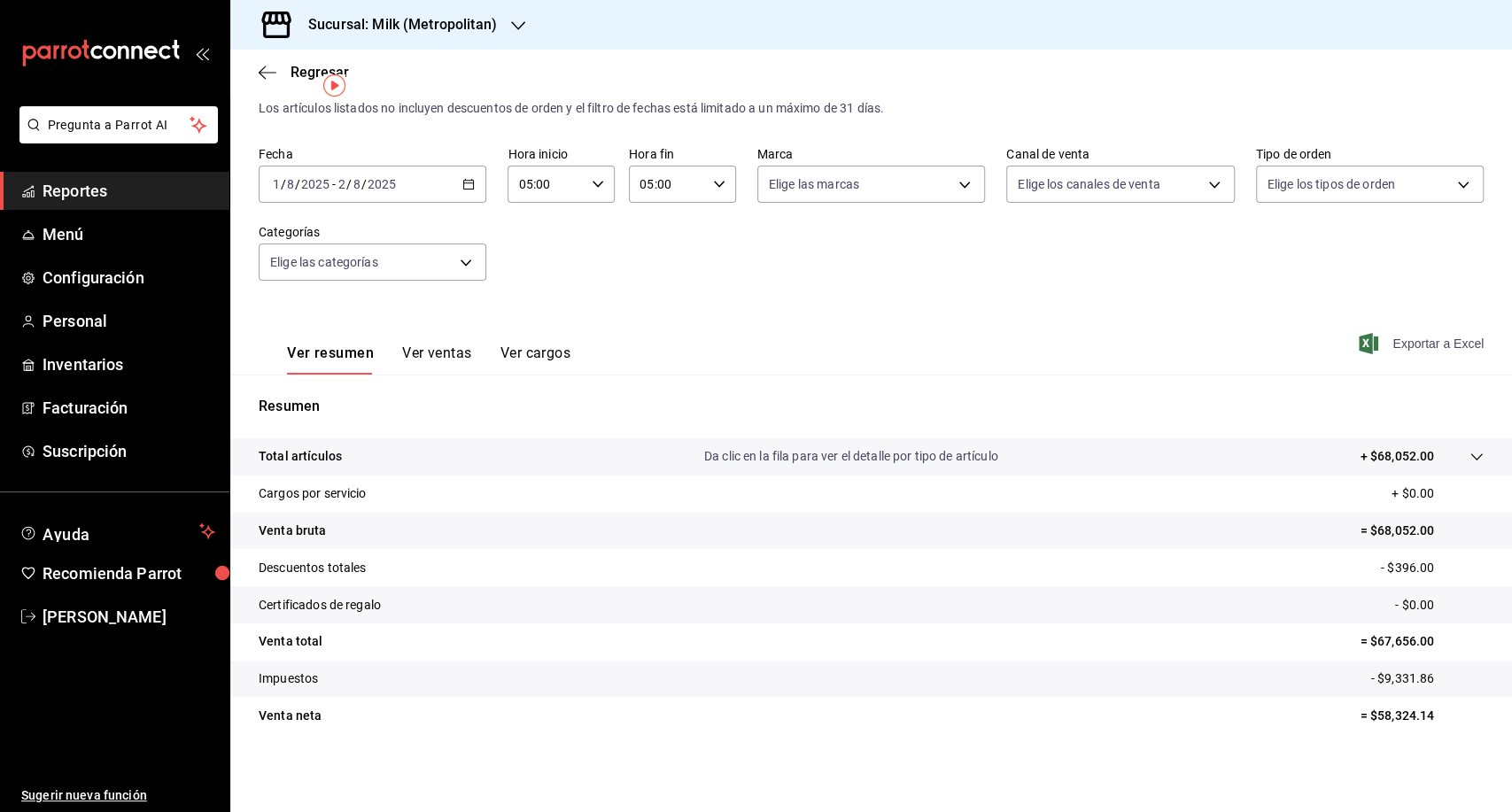
click at [1409, 338] on span "Exportar a Excel" at bounding box center [1423, 343] width 122 height 21
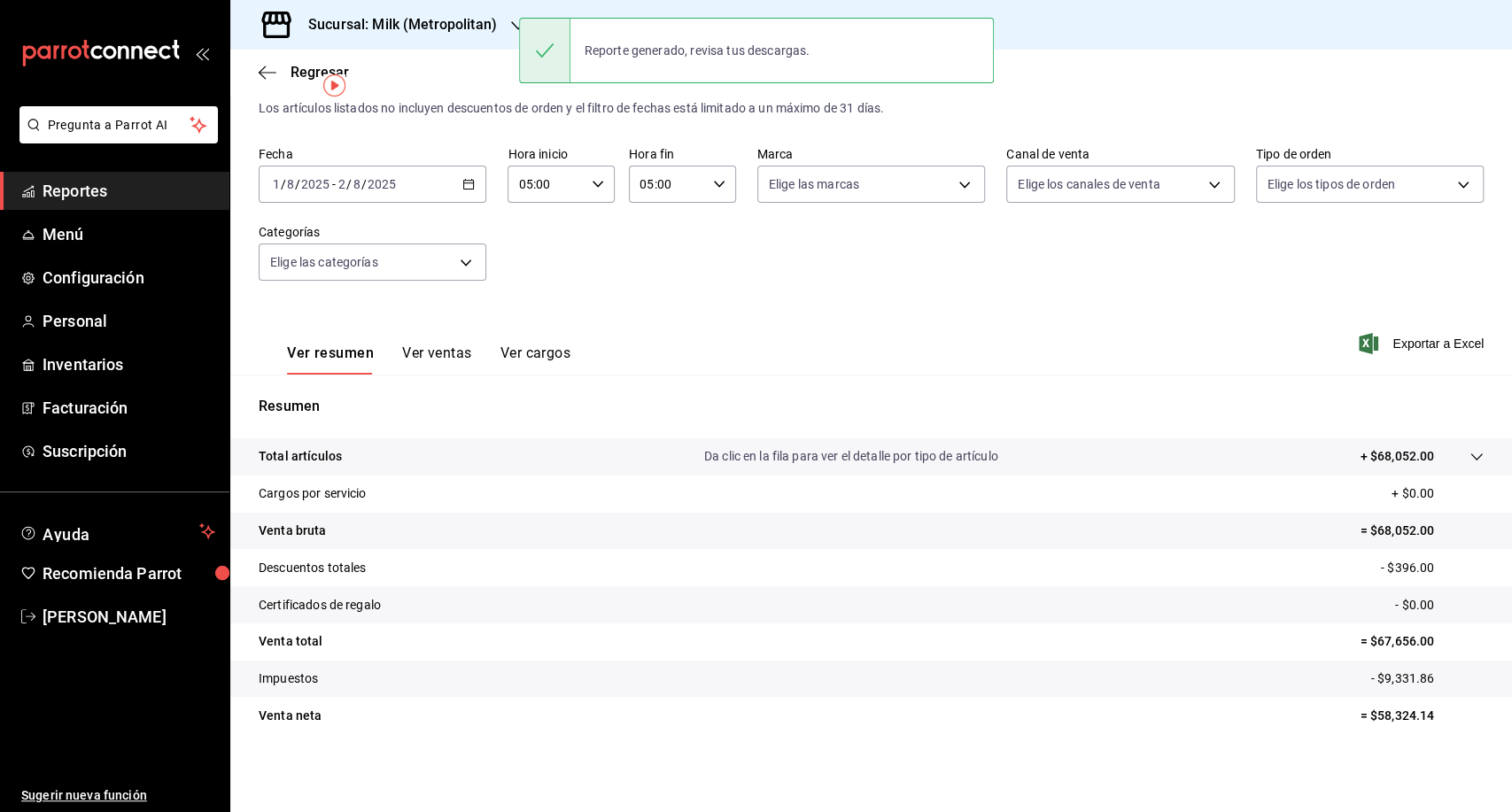
click at [468, 184] on icon "button" at bounding box center [468, 183] width 12 height 12
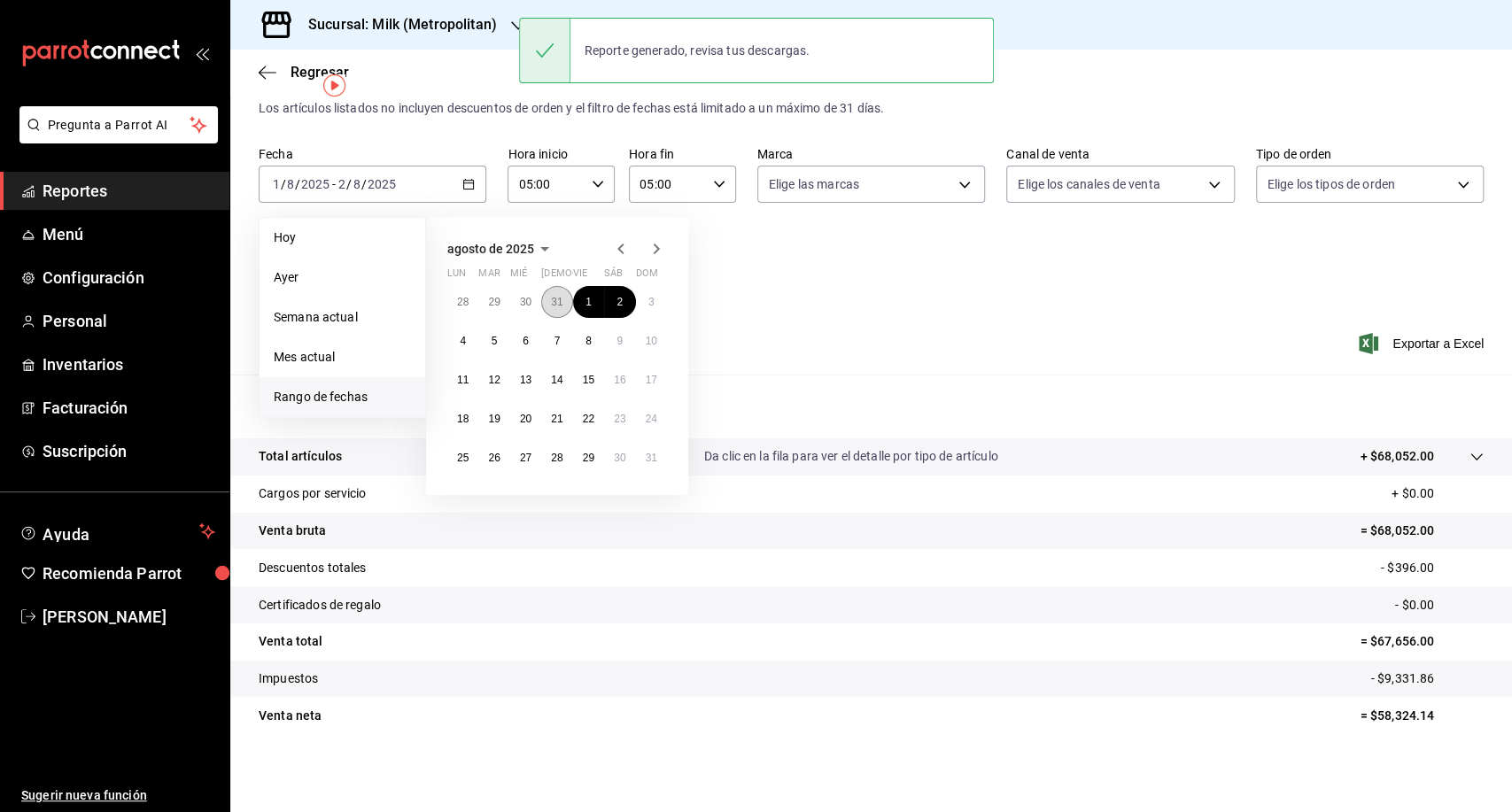
click at [557, 302] on abbr "31" at bounding box center [556, 301] width 12 height 12
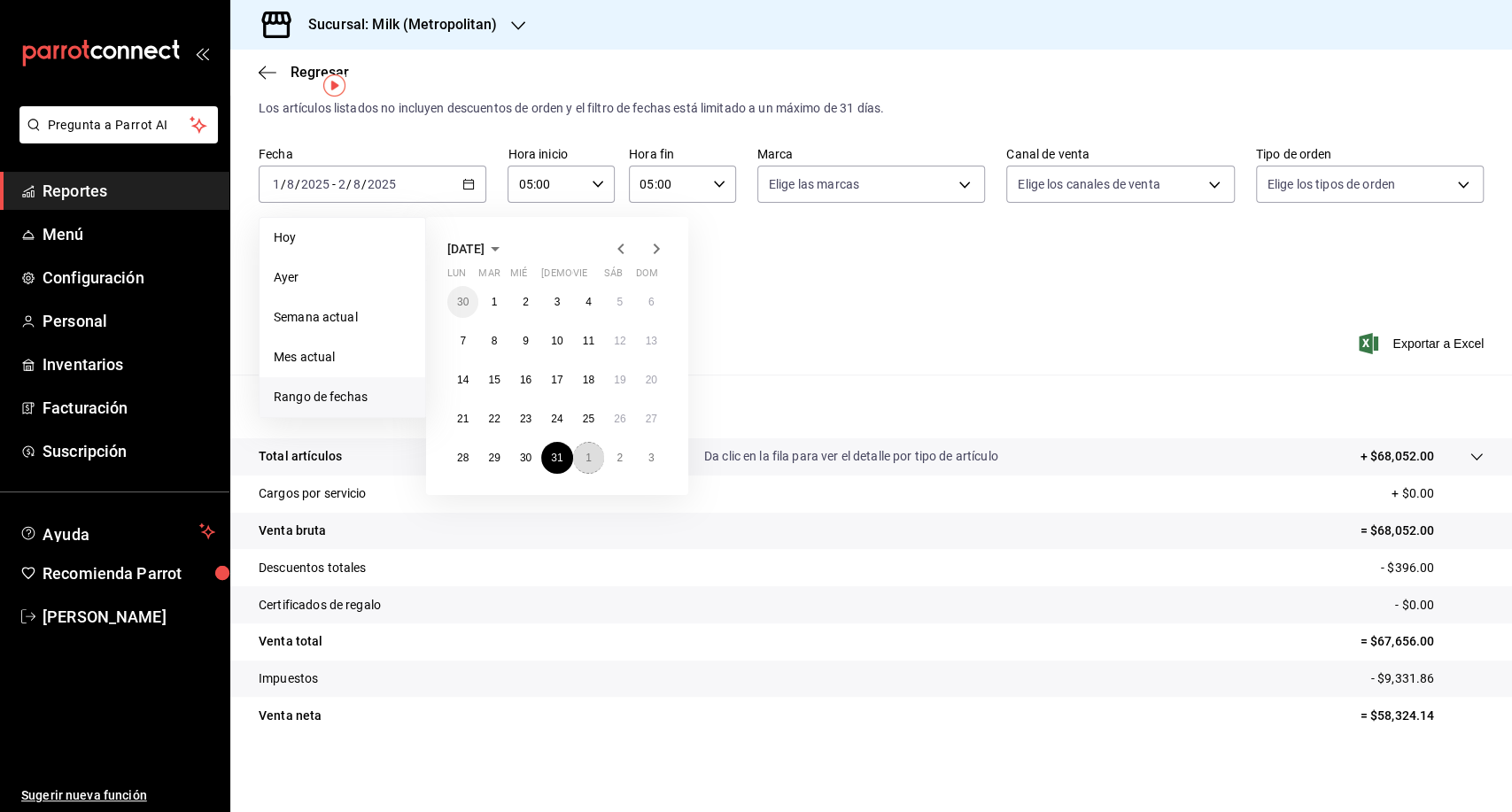
drag, startPoint x: 587, startPoint y: 466, endPoint x: 603, endPoint y: 465, distance: 16.0
click at [587, 466] on button "1" at bounding box center [588, 458] width 31 height 32
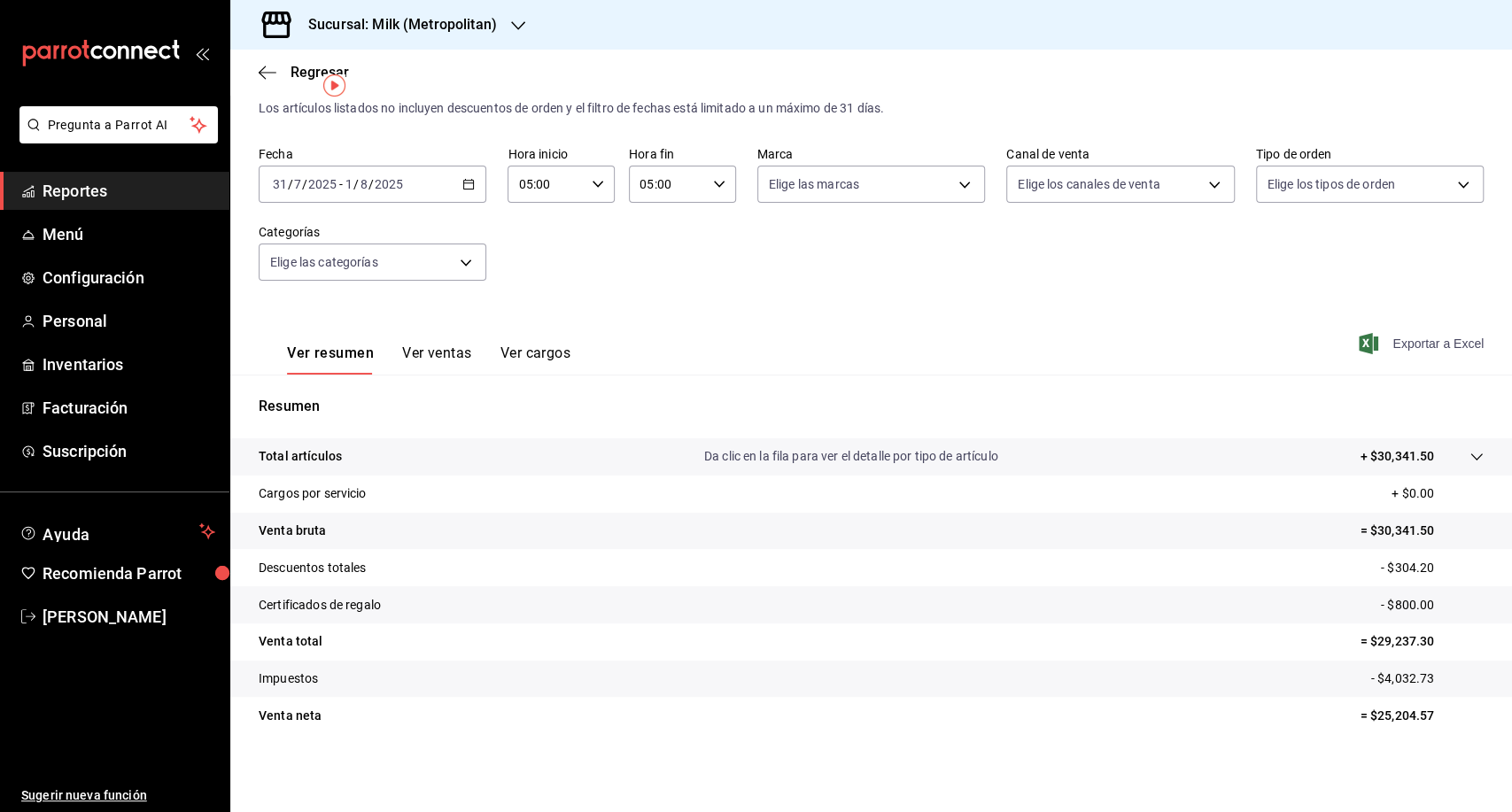
drag, startPoint x: 1432, startPoint y: 342, endPoint x: 1456, endPoint y: 352, distance: 26.0
click at [1431, 342] on span "Exportar a Excel" at bounding box center [1423, 343] width 122 height 21
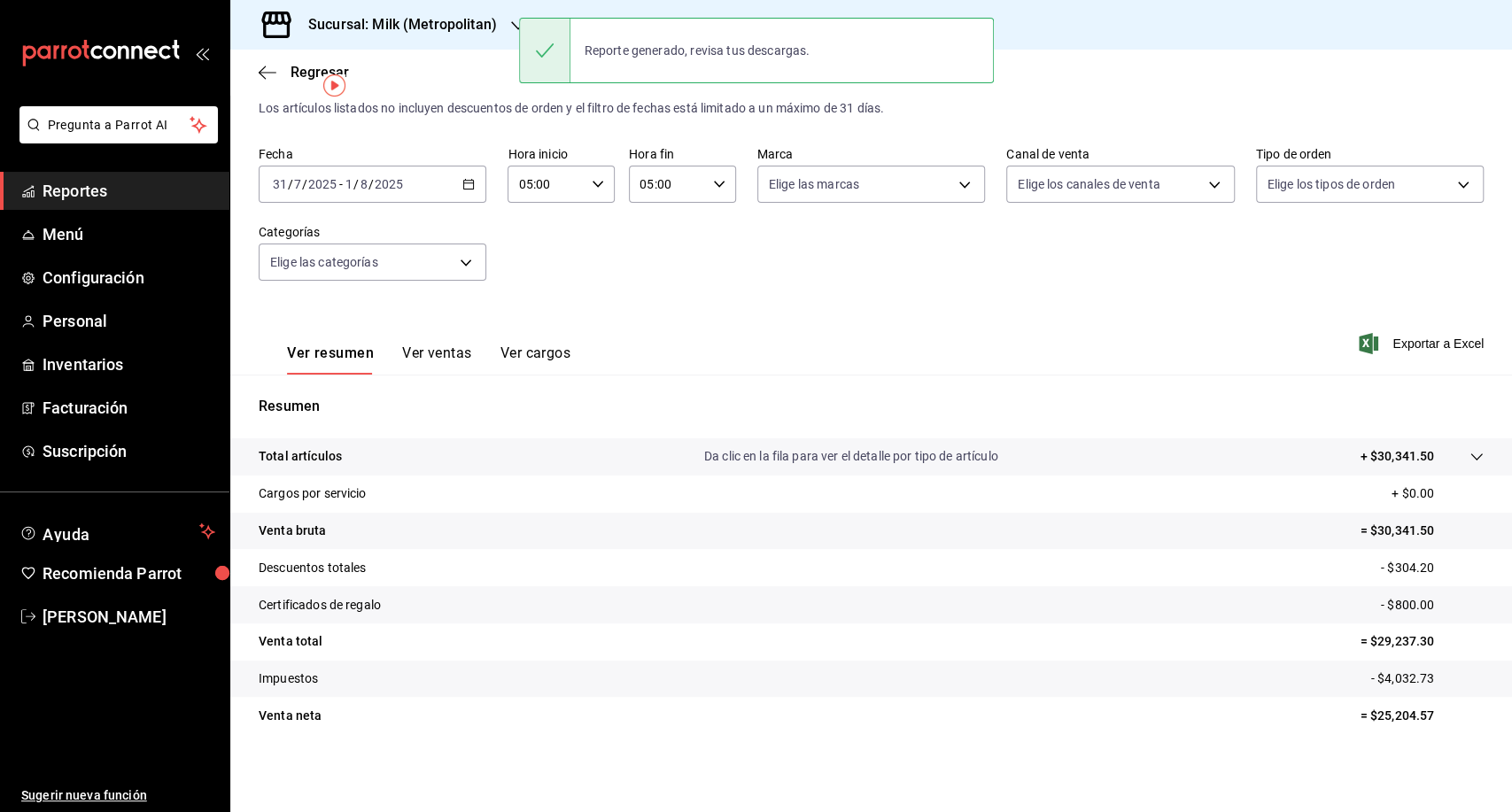
click at [97, 185] on span "Reportes" at bounding box center [129, 191] width 173 height 24
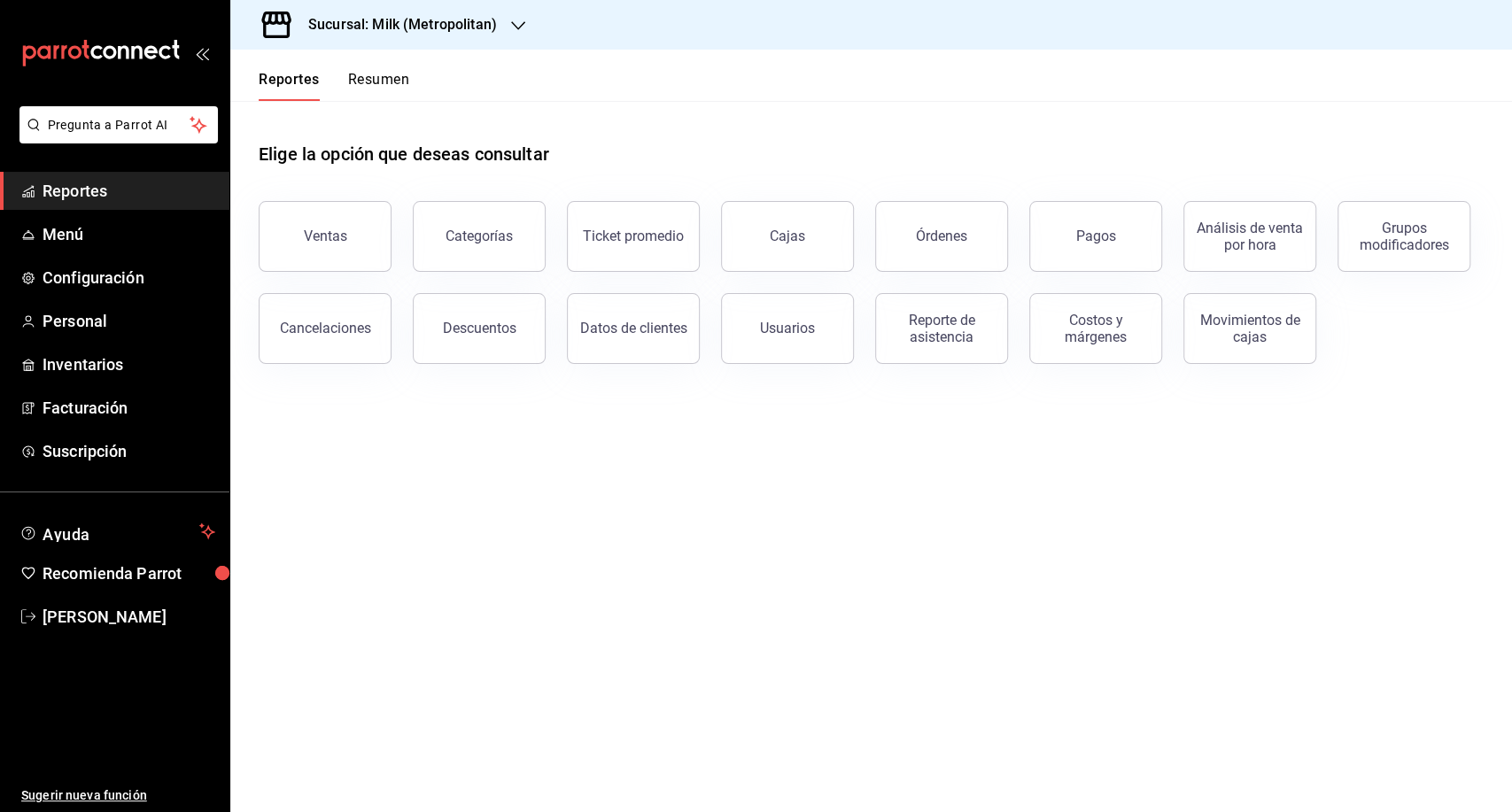
click at [1122, 244] on button "Pagos" at bounding box center [1095, 236] width 133 height 71
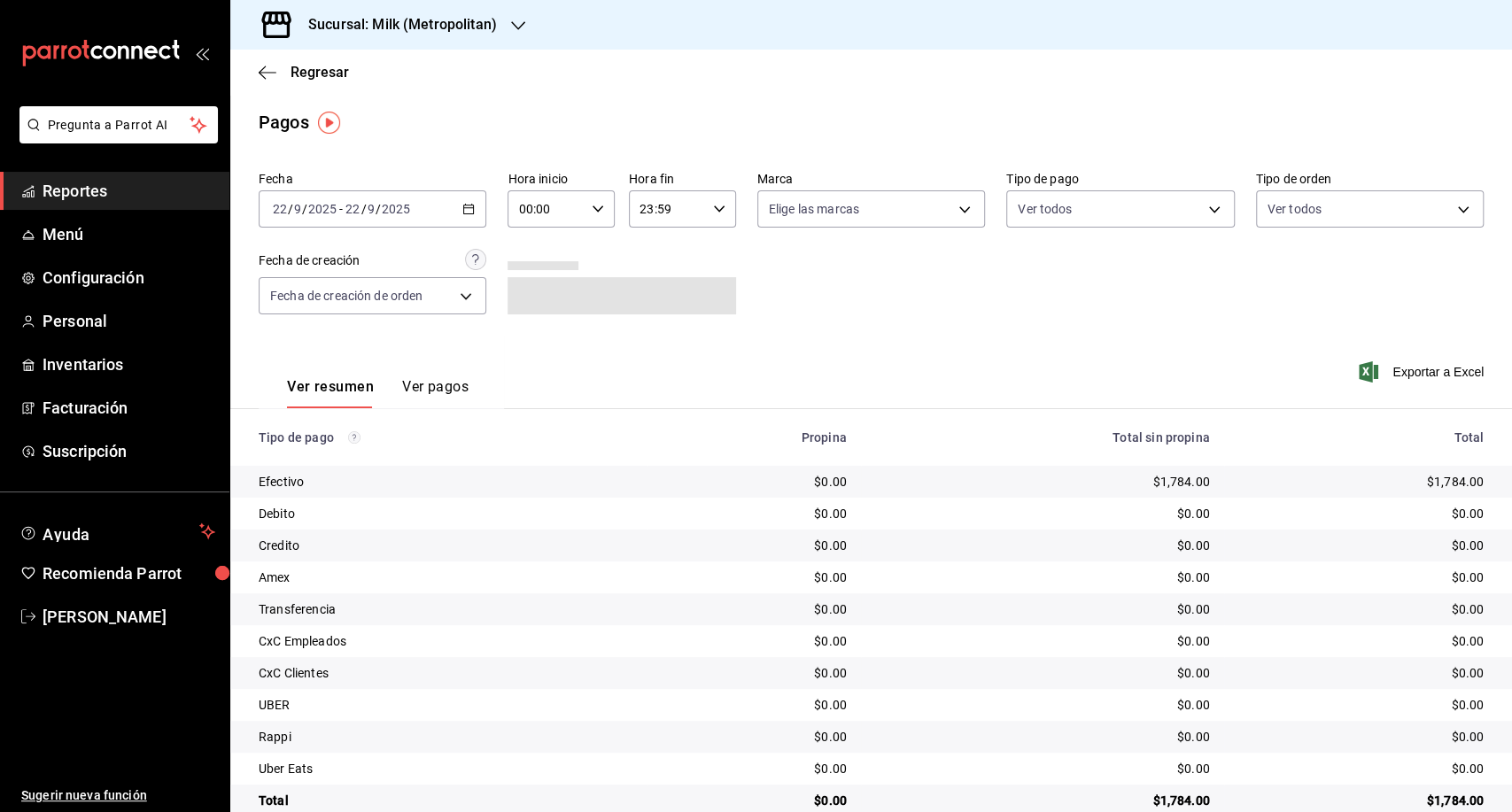
click at [468, 197] on div "[DATE] [DATE] - [DATE] [DATE]" at bounding box center [372, 209] width 227 height 37
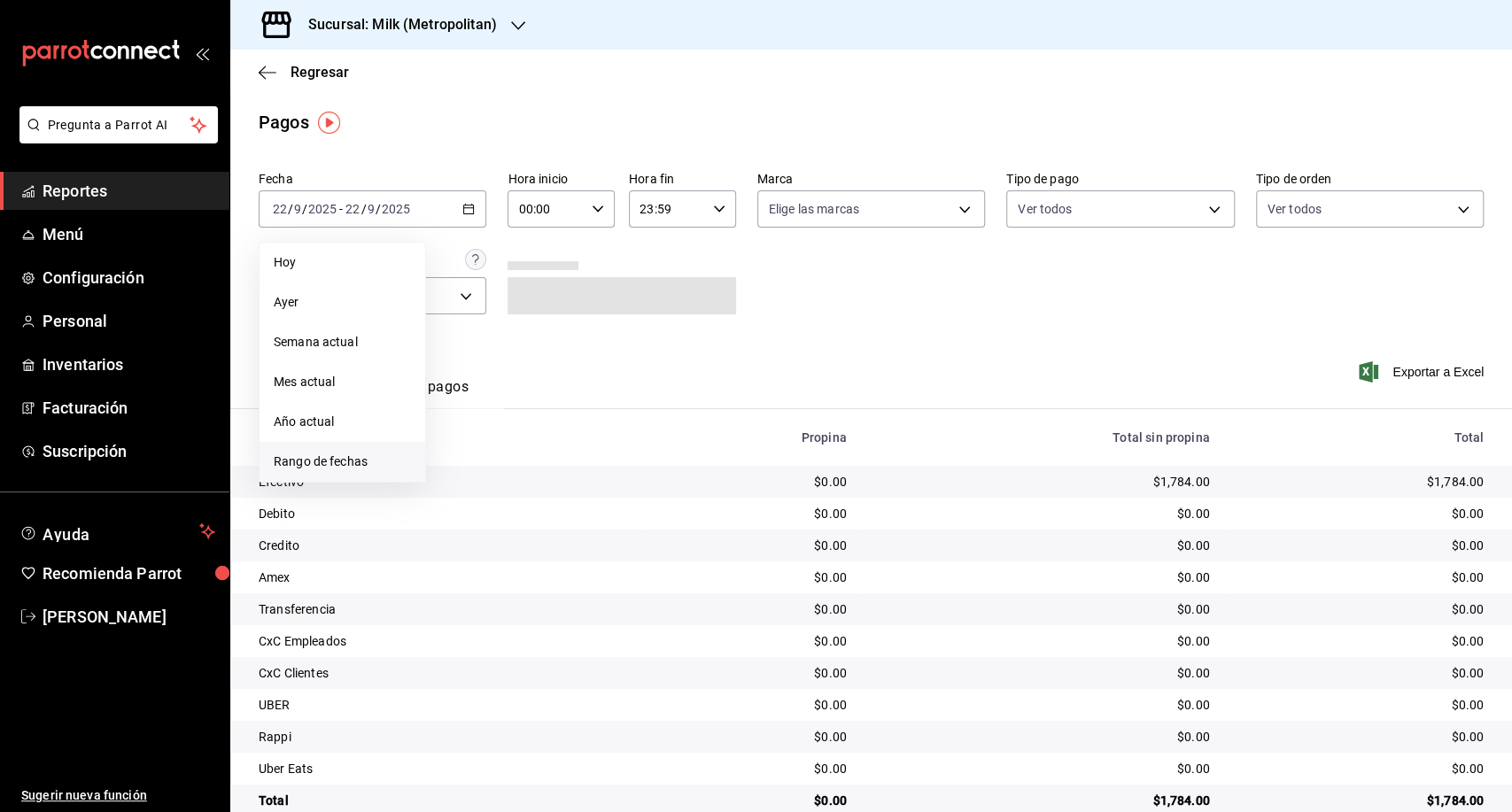
click at [320, 462] on span "Rango de fechas" at bounding box center [342, 461] width 137 height 18
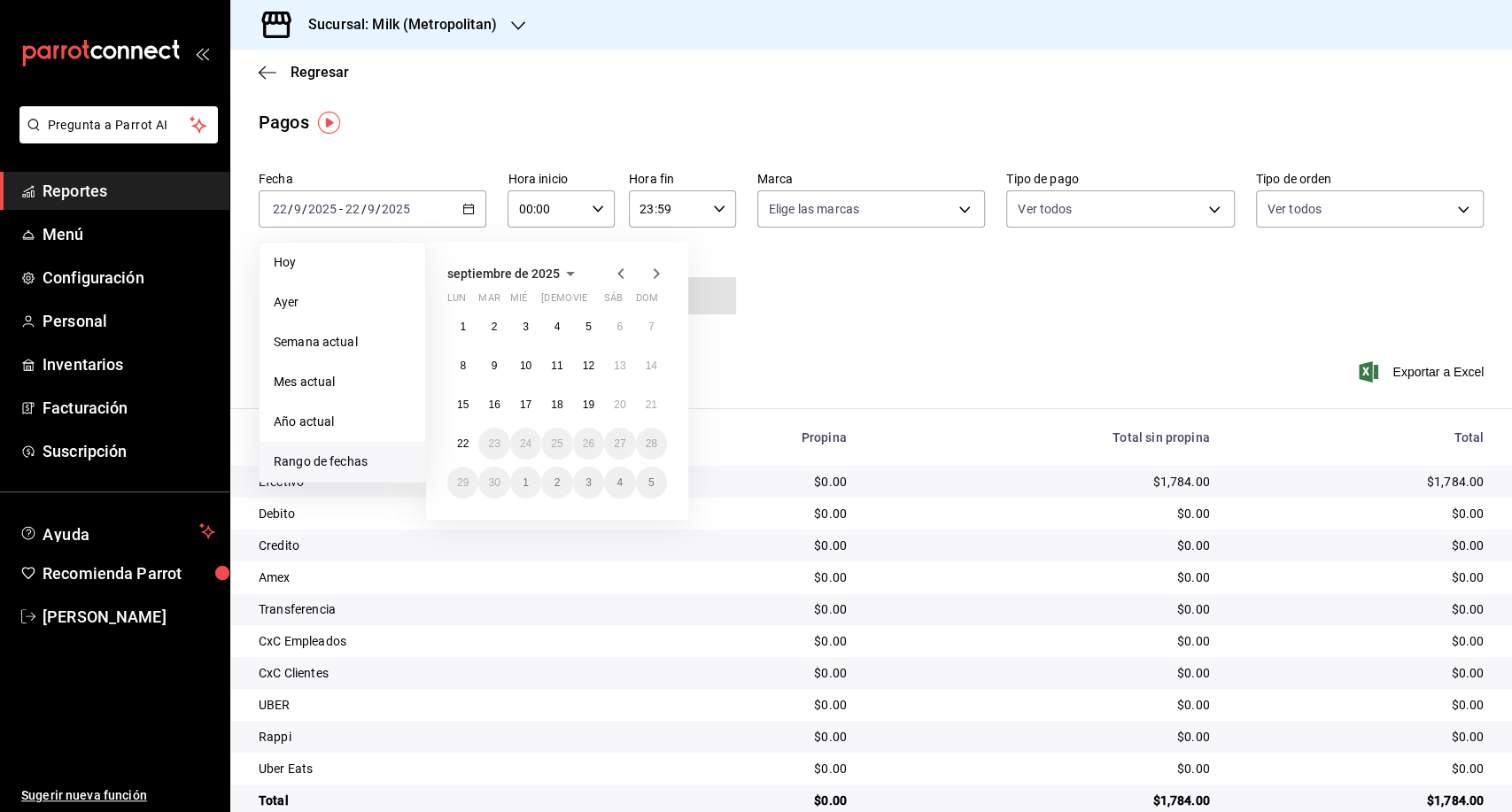
click at [622, 278] on icon "button" at bounding box center [620, 273] width 6 height 11
click at [620, 285] on div "[DATE] lun mar mié jue vie sáb dom 1 2 3 4 5 6 7 8 9 10 11 12 13 14 15 16 17 18…" at bounding box center [557, 381] width 262 height 278
click at [621, 277] on icon "button" at bounding box center [620, 273] width 6 height 11
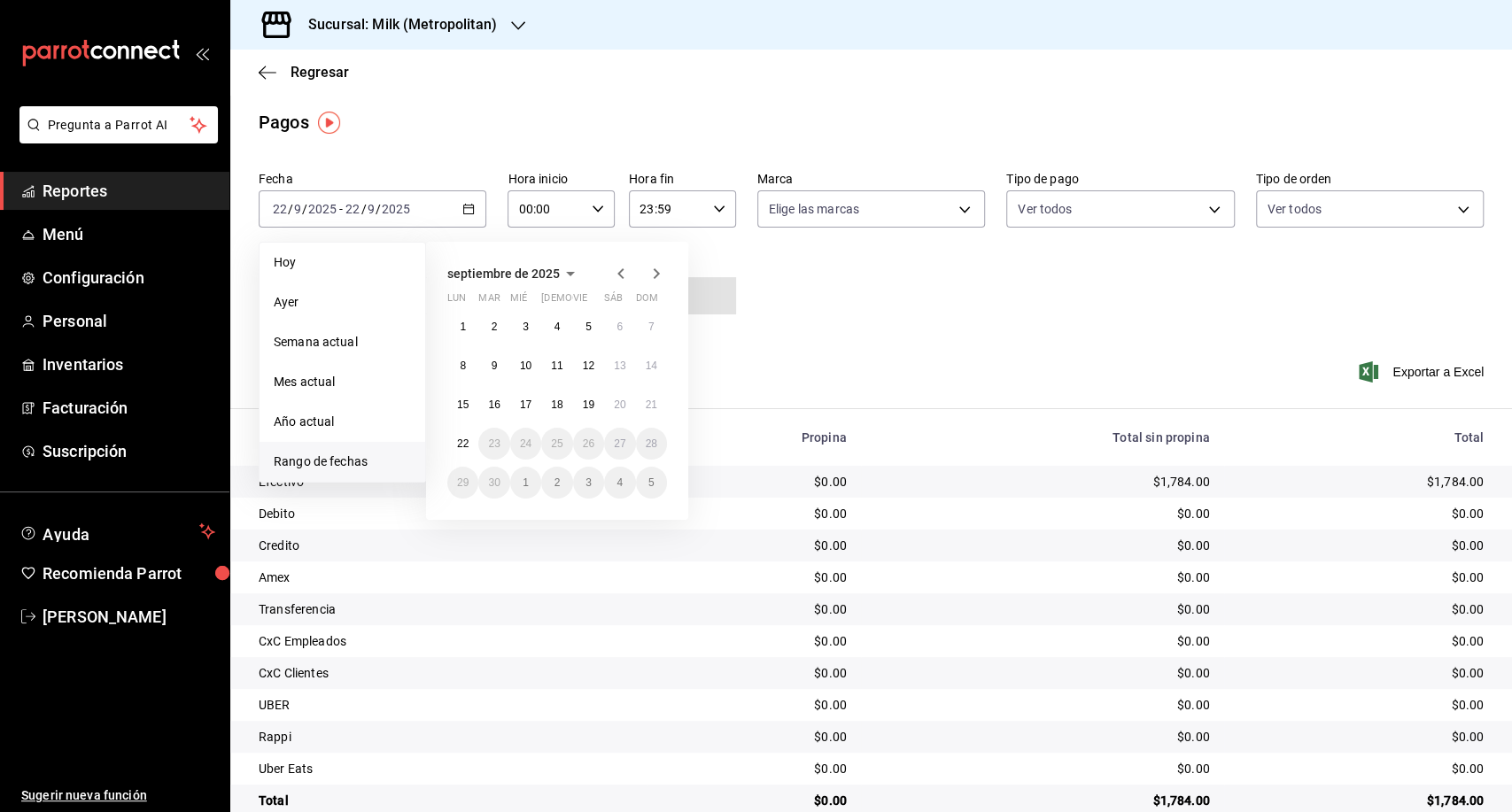
click at [621, 277] on icon "button" at bounding box center [620, 273] width 6 height 11
click at [654, 271] on icon "button" at bounding box center [657, 273] width 6 height 11
click at [623, 271] on icon "button" at bounding box center [621, 273] width 21 height 21
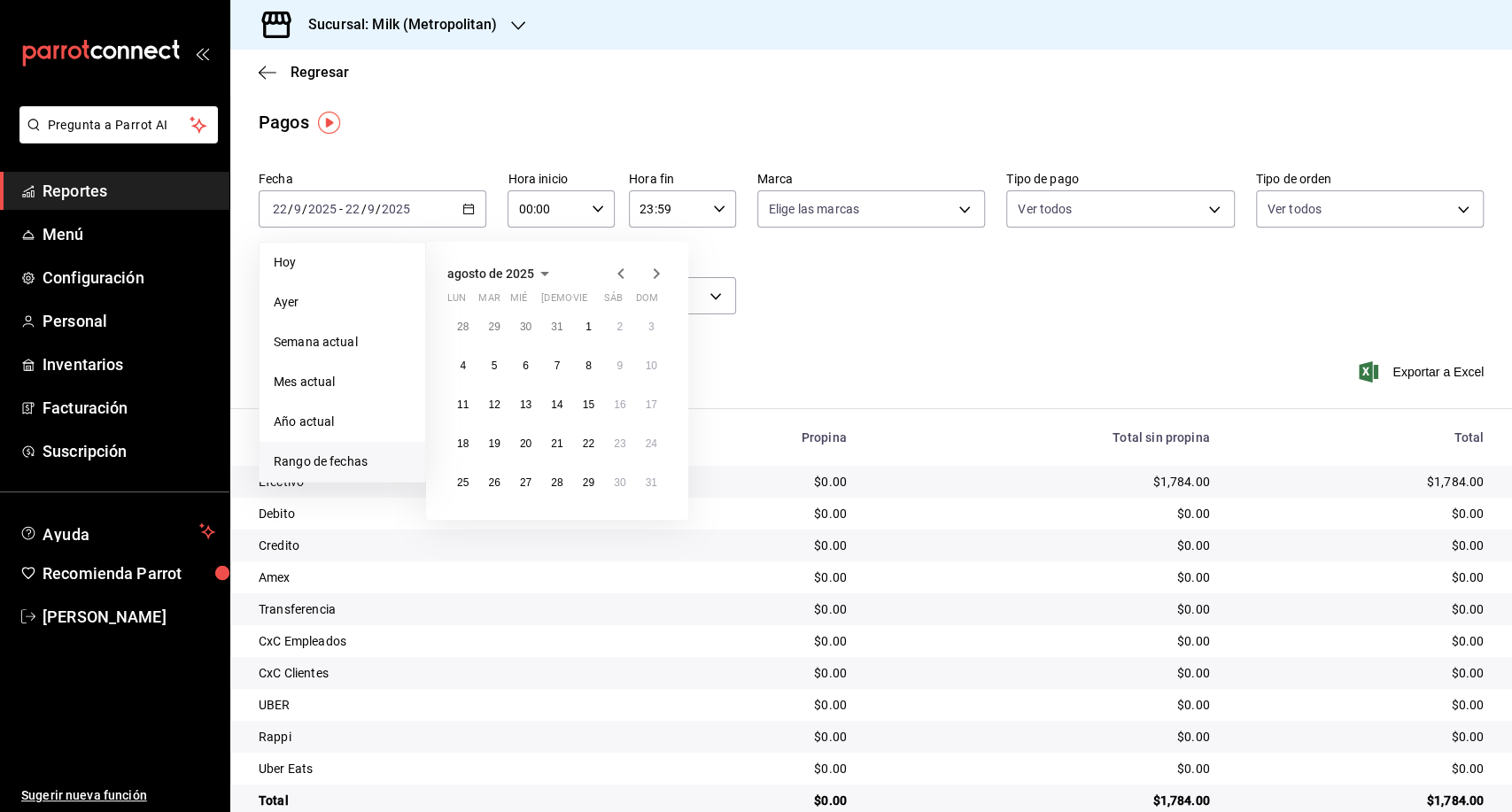
click at [623, 271] on icon "button" at bounding box center [621, 273] width 21 height 21
click at [658, 278] on icon "button" at bounding box center [656, 273] width 21 height 21
click at [496, 327] on abbr "1" at bounding box center [494, 326] width 6 height 12
click at [569, 491] on button "31" at bounding box center [557, 482] width 31 height 32
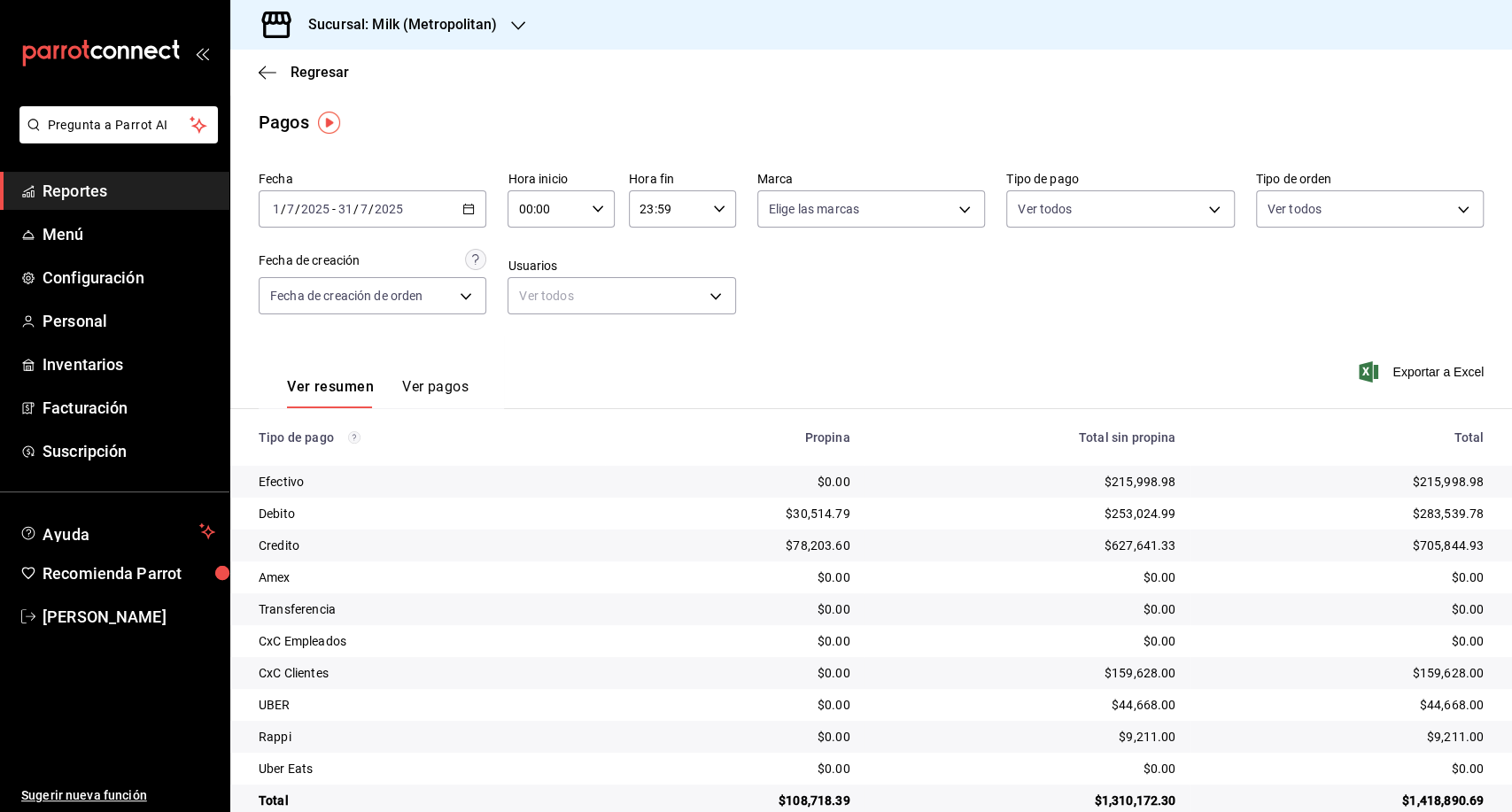
click at [520, 210] on input "00:00" at bounding box center [546, 209] width 77 height 35
click at [533, 274] on span "05" at bounding box center [531, 271] width 25 height 14
type input "05:00"
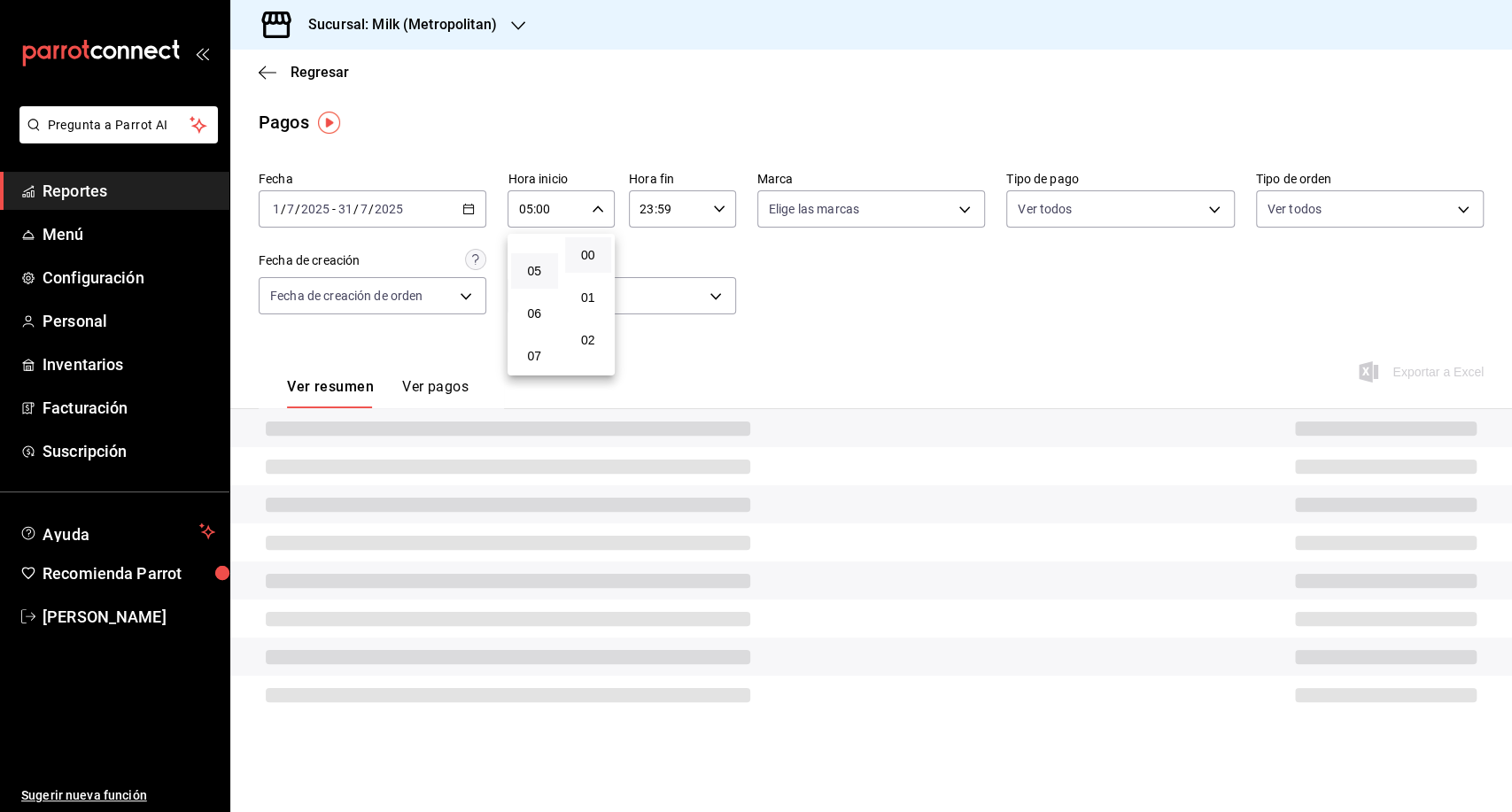
click at [648, 203] on div at bounding box center [756, 406] width 1512 height 812
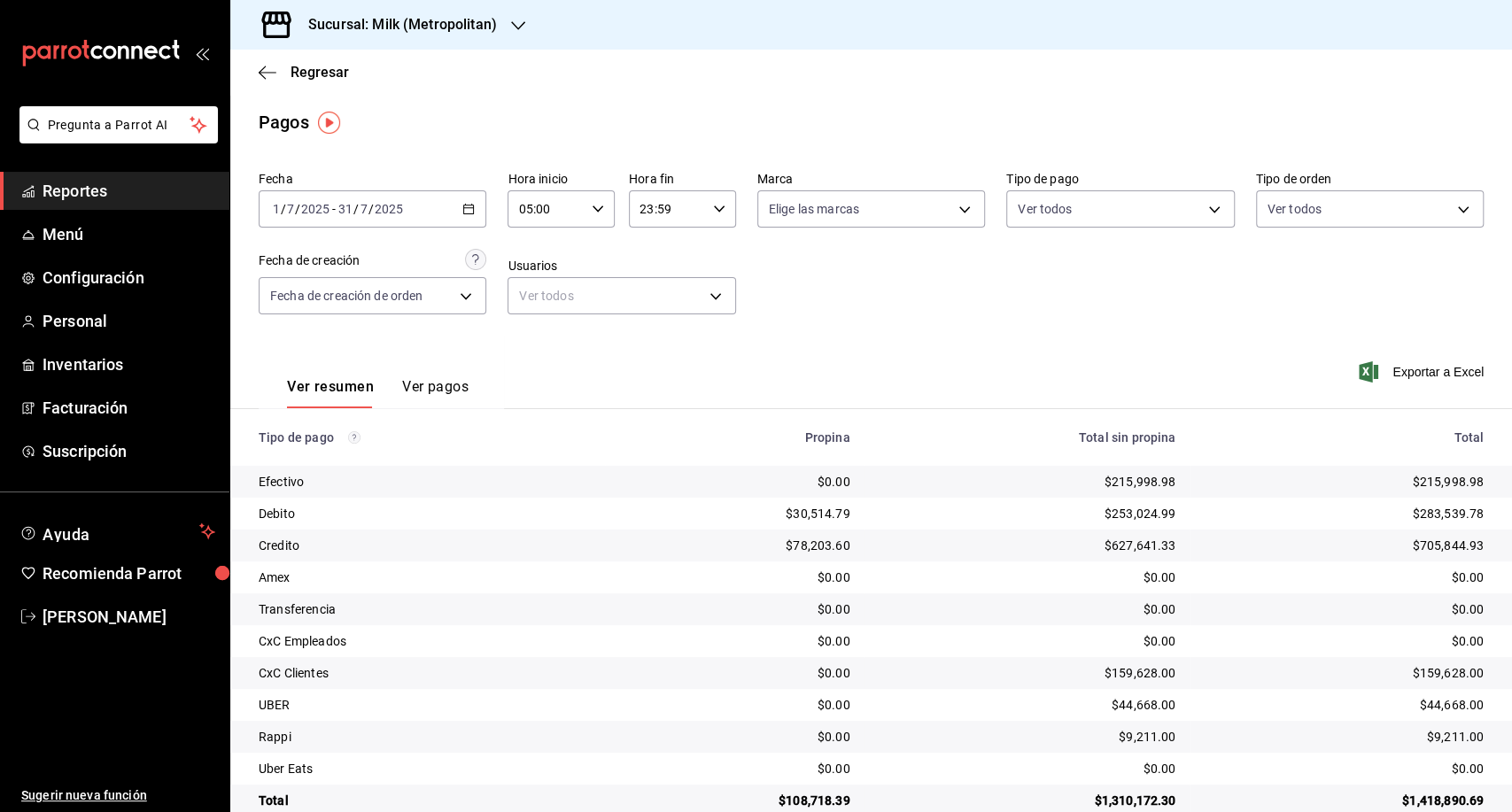
click at [704, 211] on div "23:59 Hora fin" at bounding box center [682, 209] width 107 height 37
click at [653, 365] on span "05" at bounding box center [650, 368] width 25 height 14
click at [719, 263] on button "00" at bounding box center [709, 255] width 47 height 35
type input "05:00"
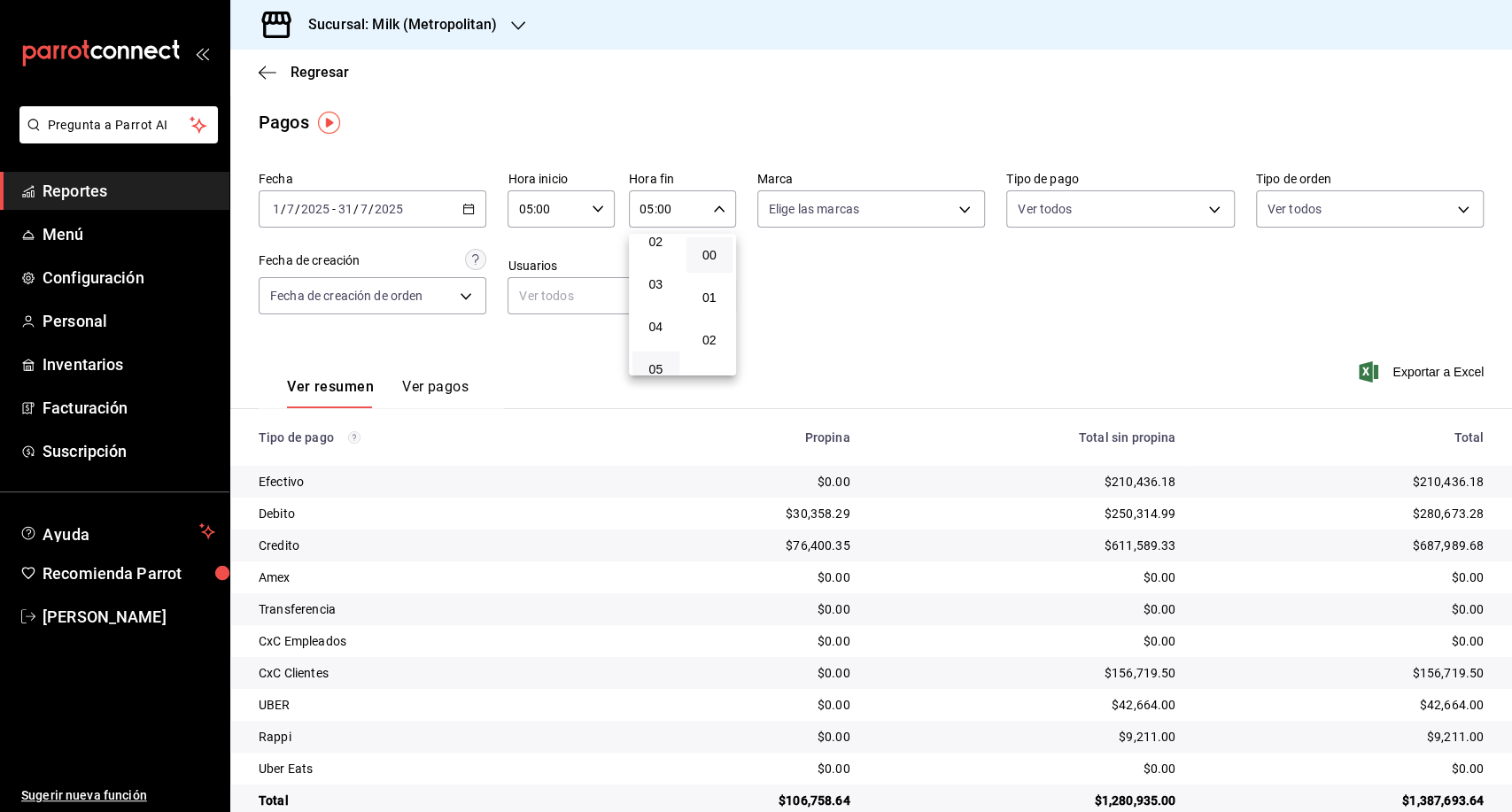
click at [1042, 364] on div at bounding box center [756, 406] width 1512 height 812
click at [1410, 377] on span "Exportar a Excel" at bounding box center [1423, 371] width 122 height 21
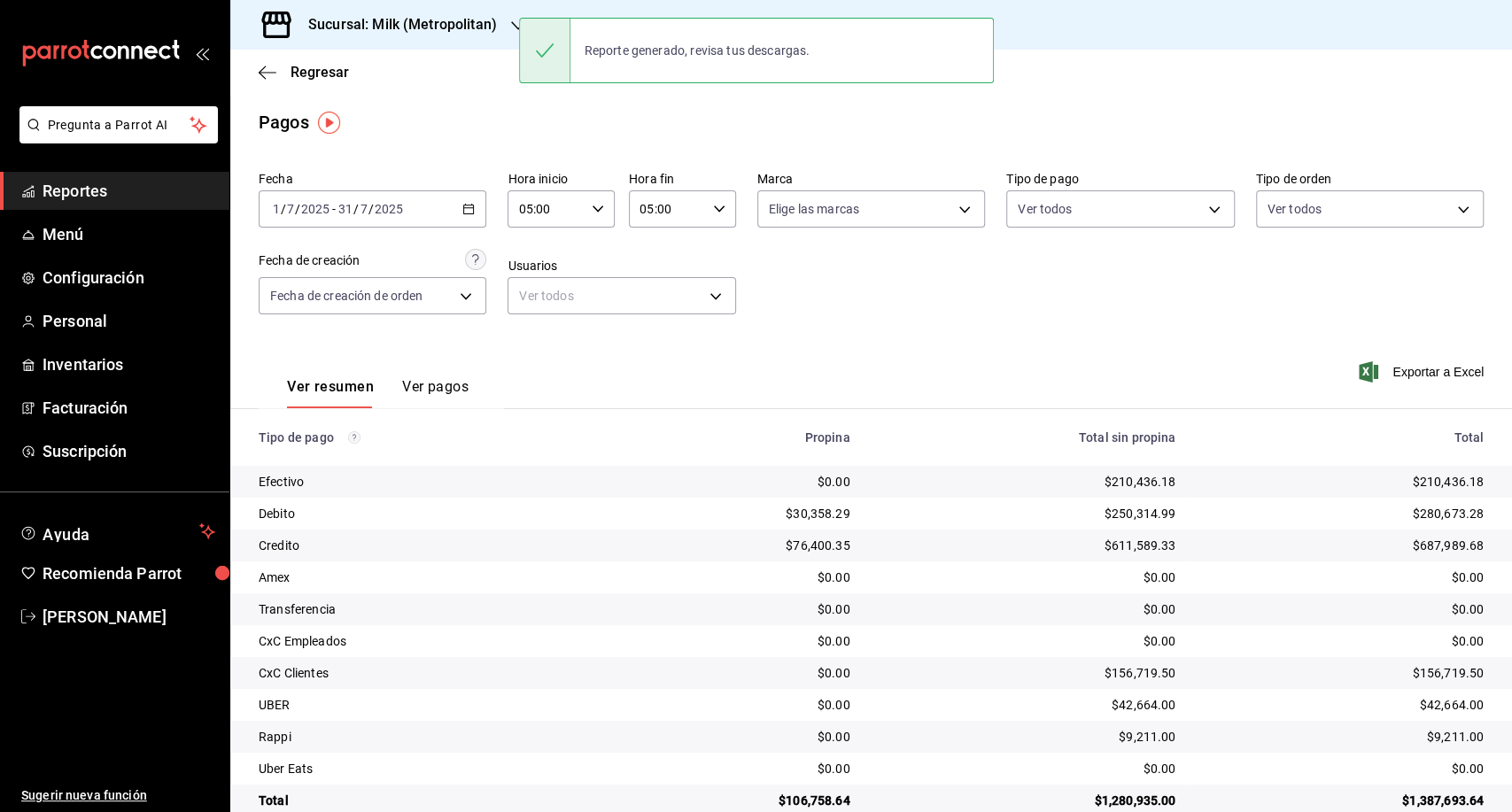
click at [476, 212] on div "[DATE] [DATE] - [DATE] [DATE]" at bounding box center [372, 209] width 227 height 37
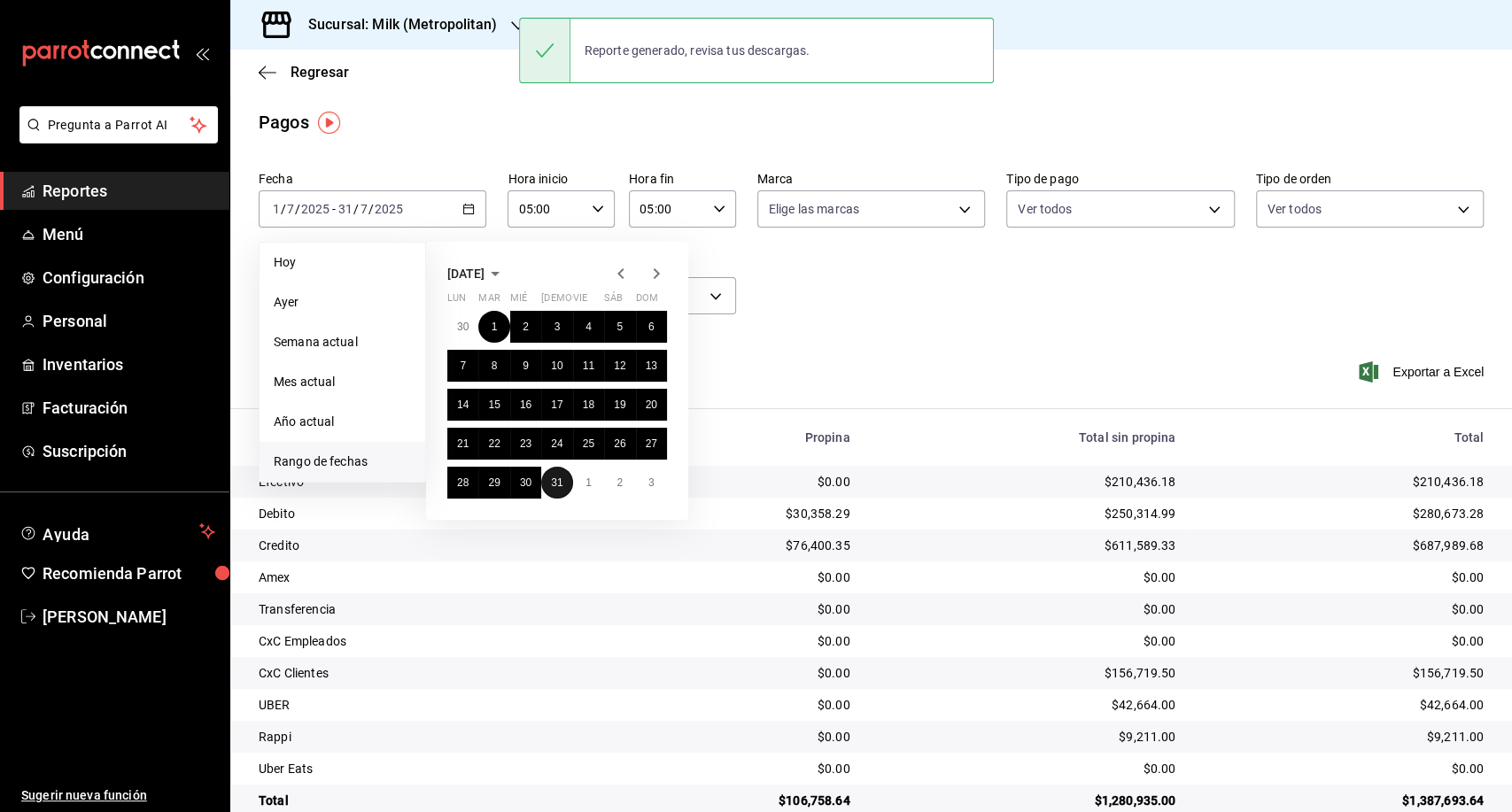
click at [564, 479] on button "31" at bounding box center [557, 482] width 31 height 32
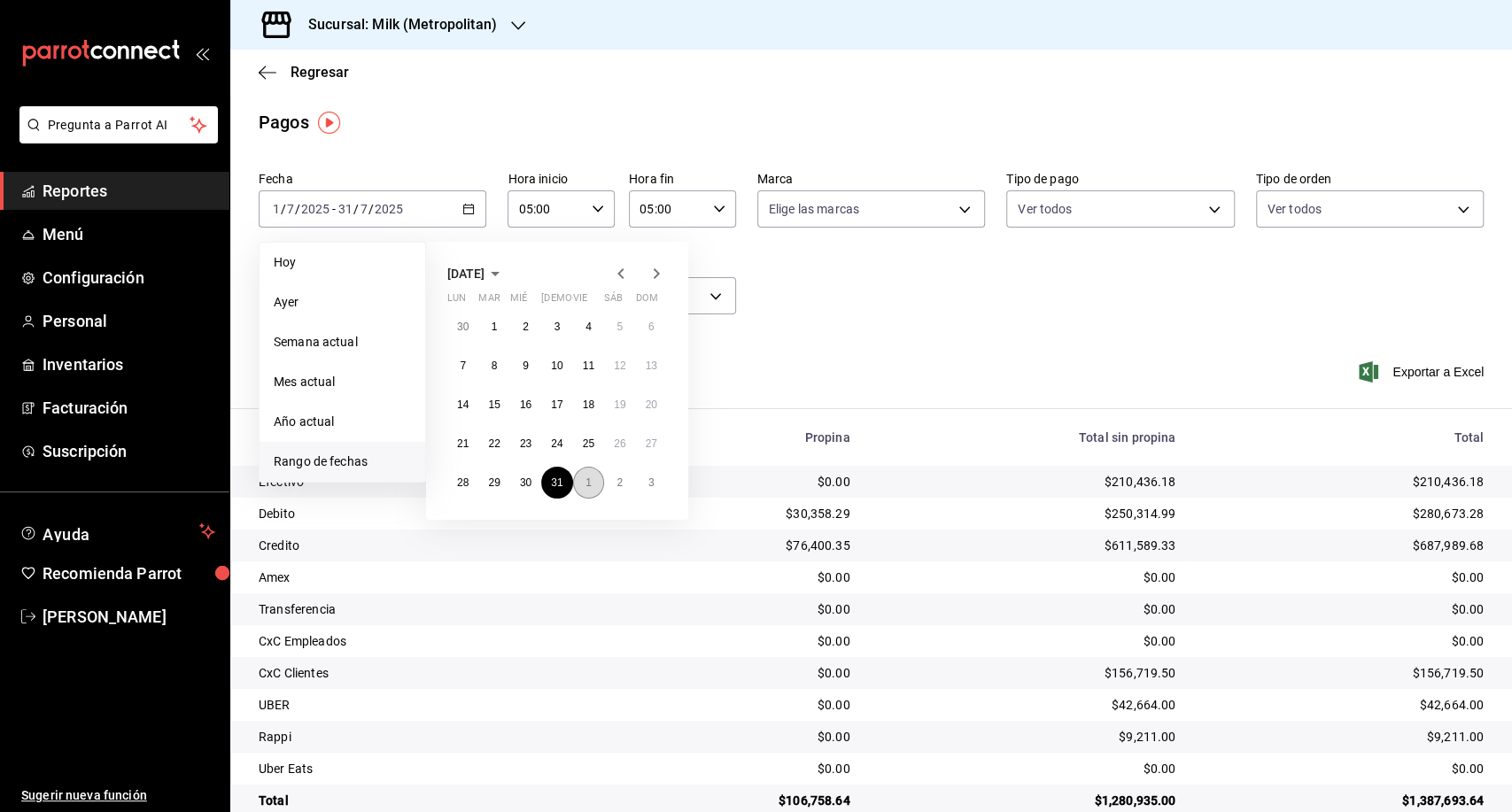
click at [587, 486] on abbr "1" at bounding box center [588, 481] width 6 height 12
type input "00:00"
type input "23:59"
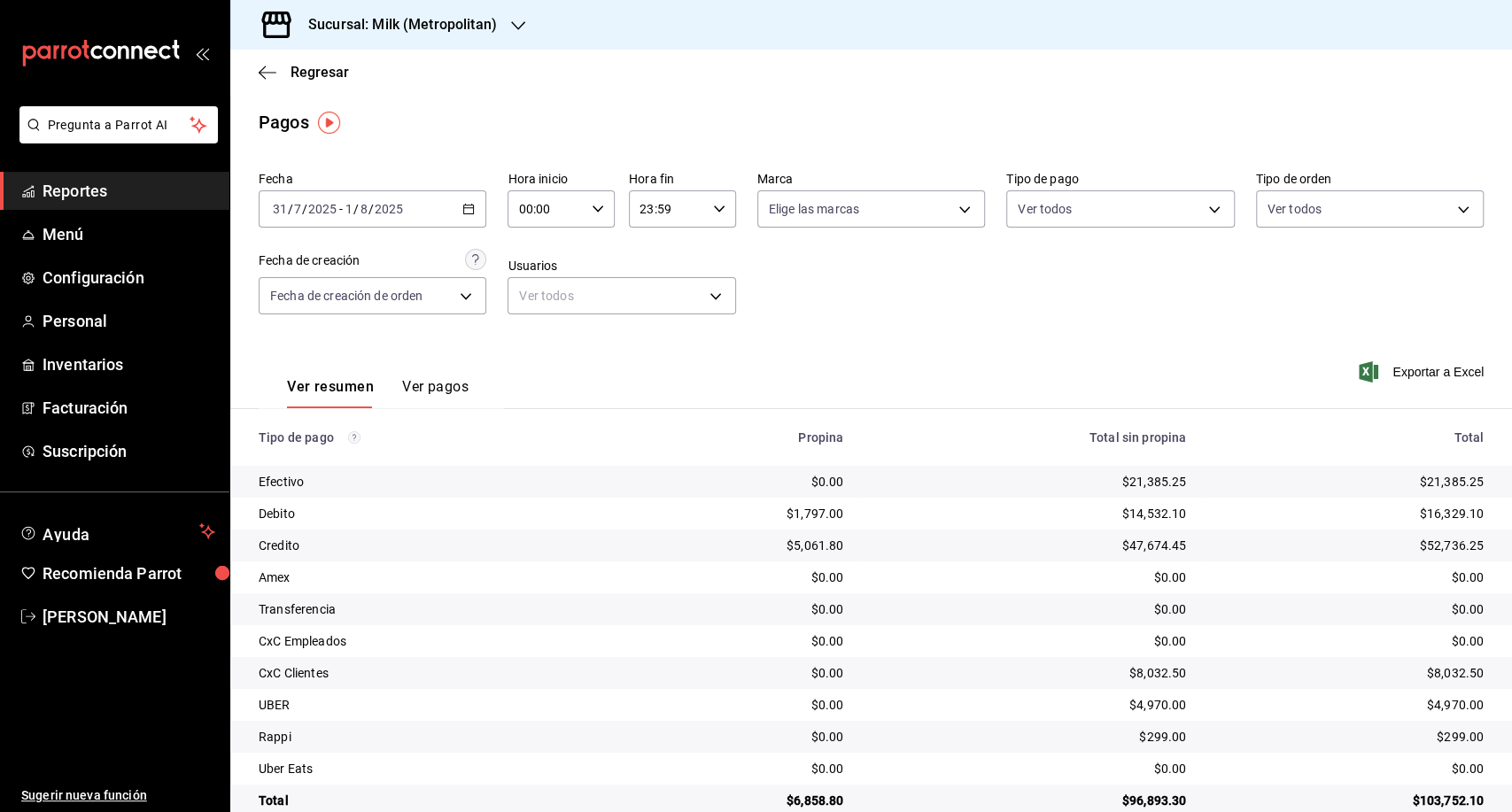
click at [530, 200] on input "00:00" at bounding box center [546, 209] width 77 height 35
click at [543, 365] on span "05" at bounding box center [531, 368] width 25 height 14
type input "05:00"
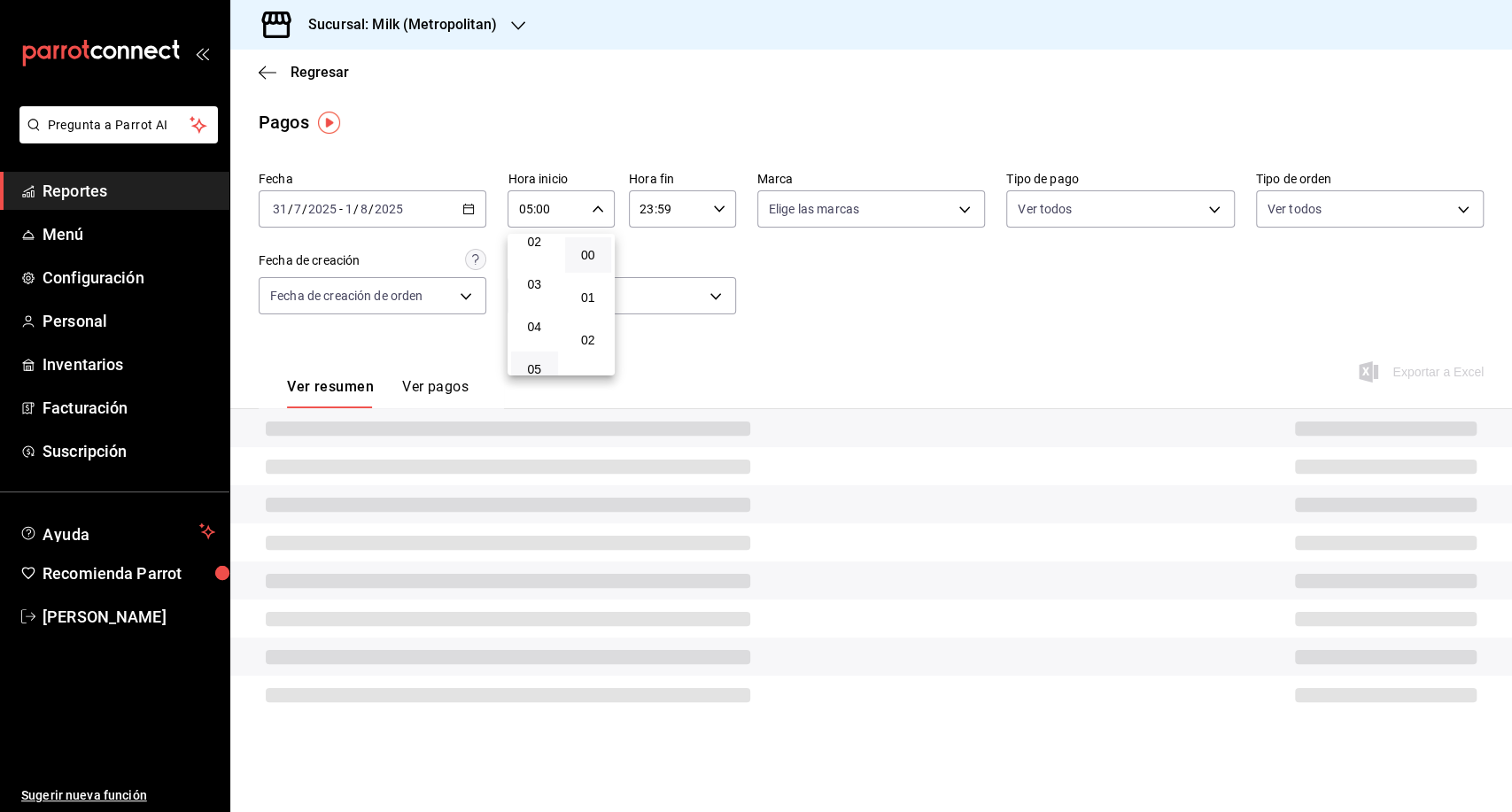
click at [651, 207] on div at bounding box center [756, 406] width 1512 height 812
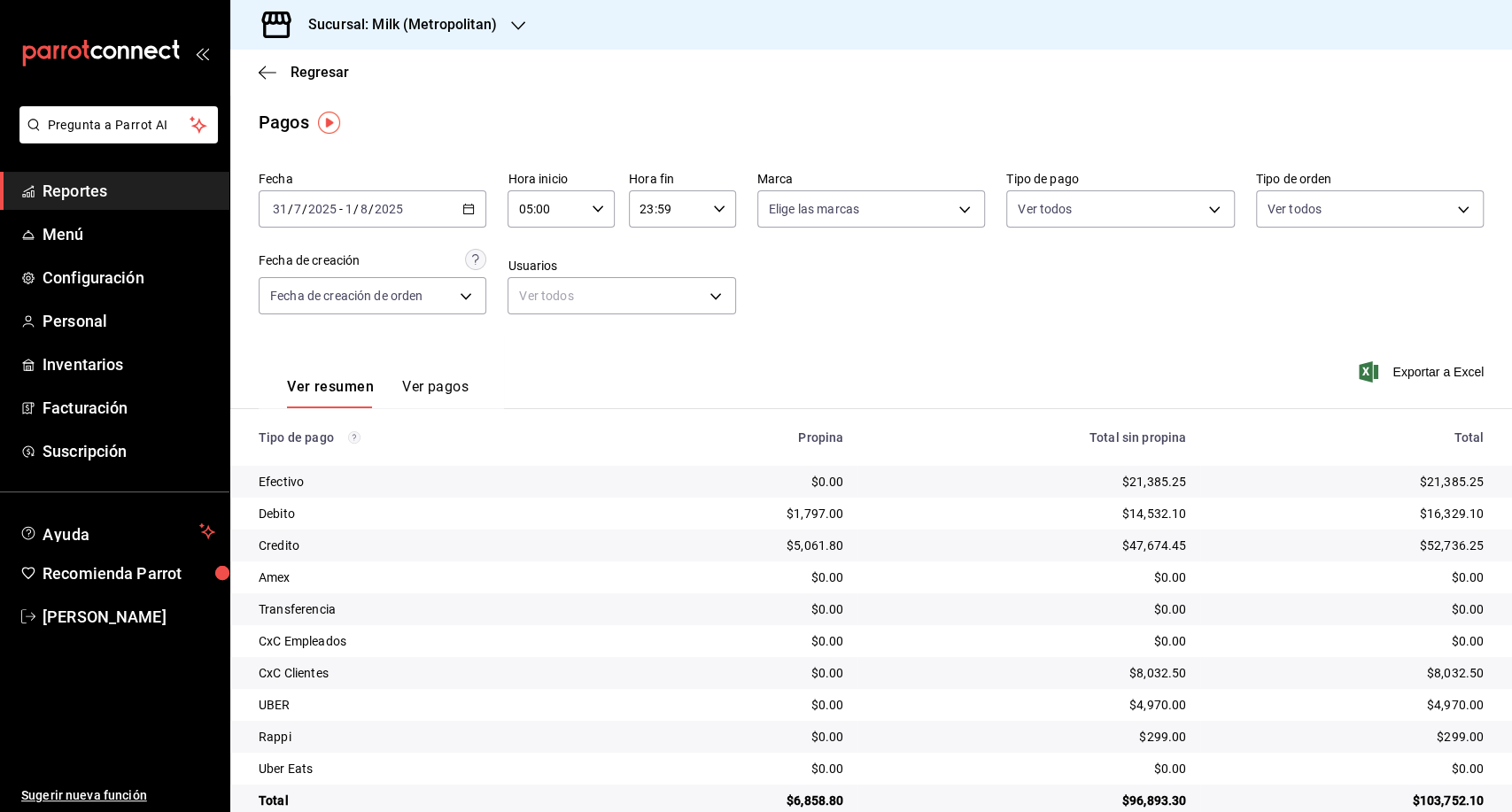
click at [647, 210] on input "23:59" at bounding box center [668, 209] width 77 height 35
click at [652, 274] on span "05" at bounding box center [650, 277] width 25 height 14
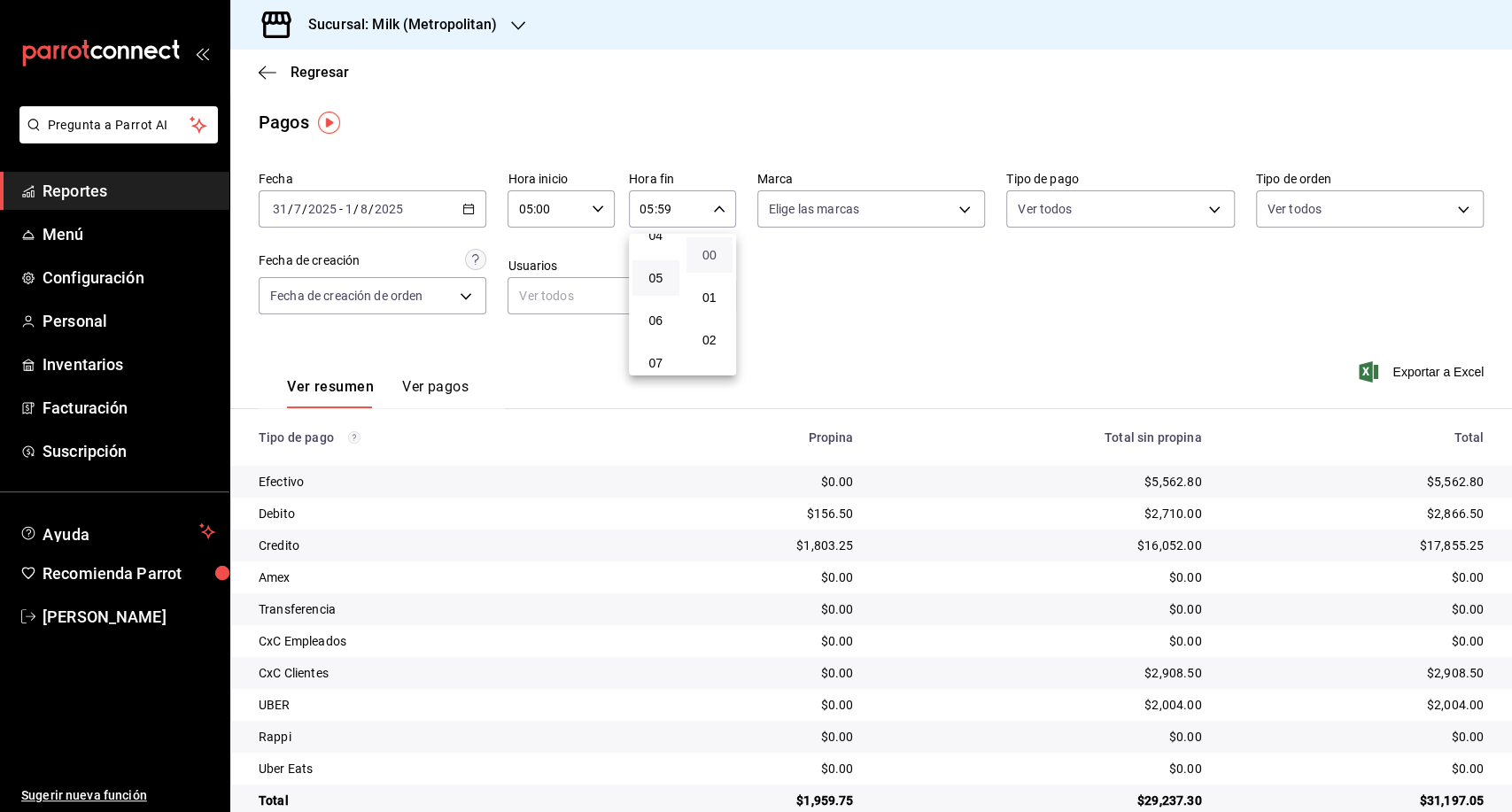
click at [708, 260] on span "00" at bounding box center [710, 254] width 26 height 14
type input "05:00"
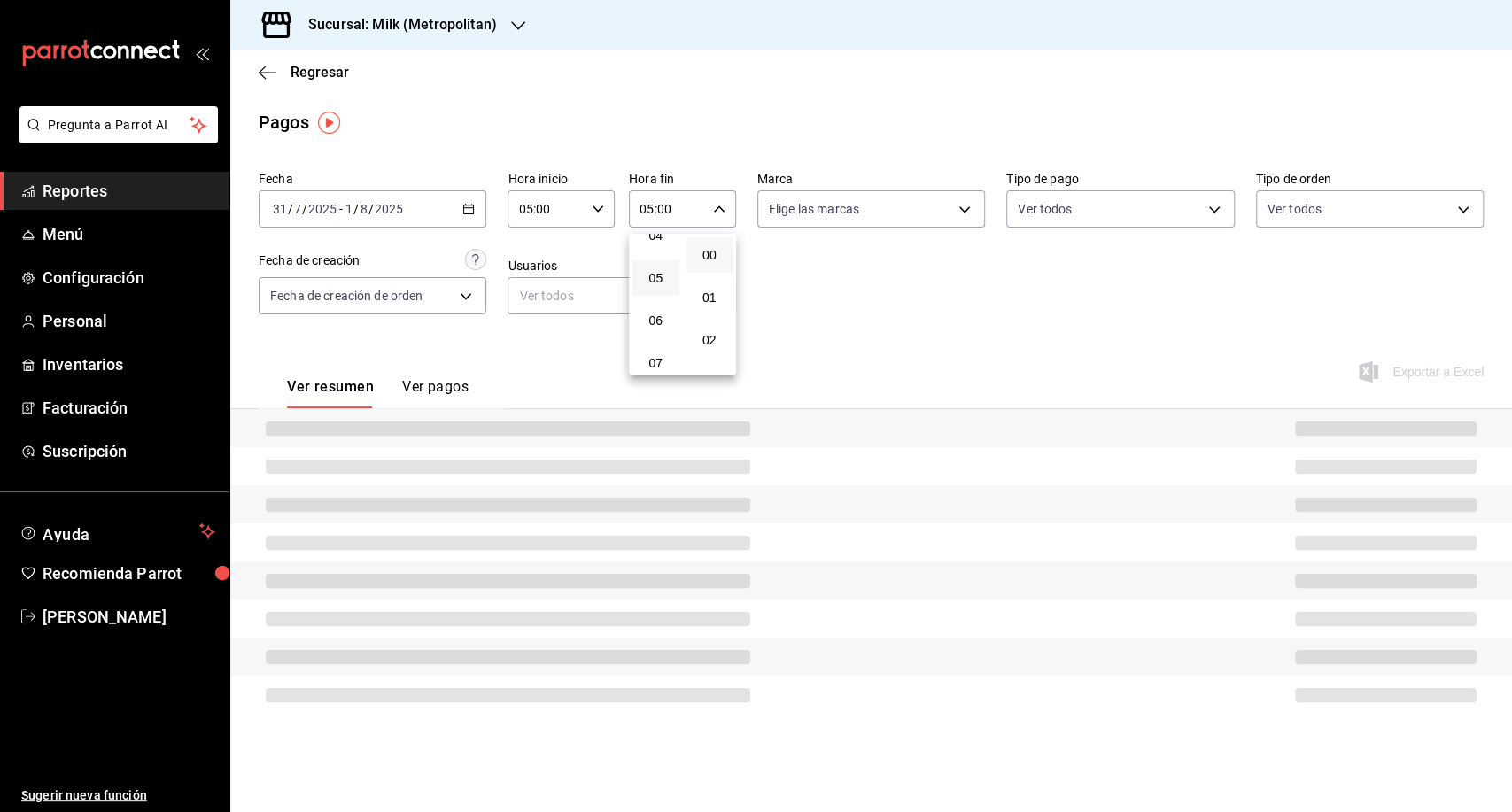
click at [1052, 308] on div at bounding box center [756, 406] width 1512 height 812
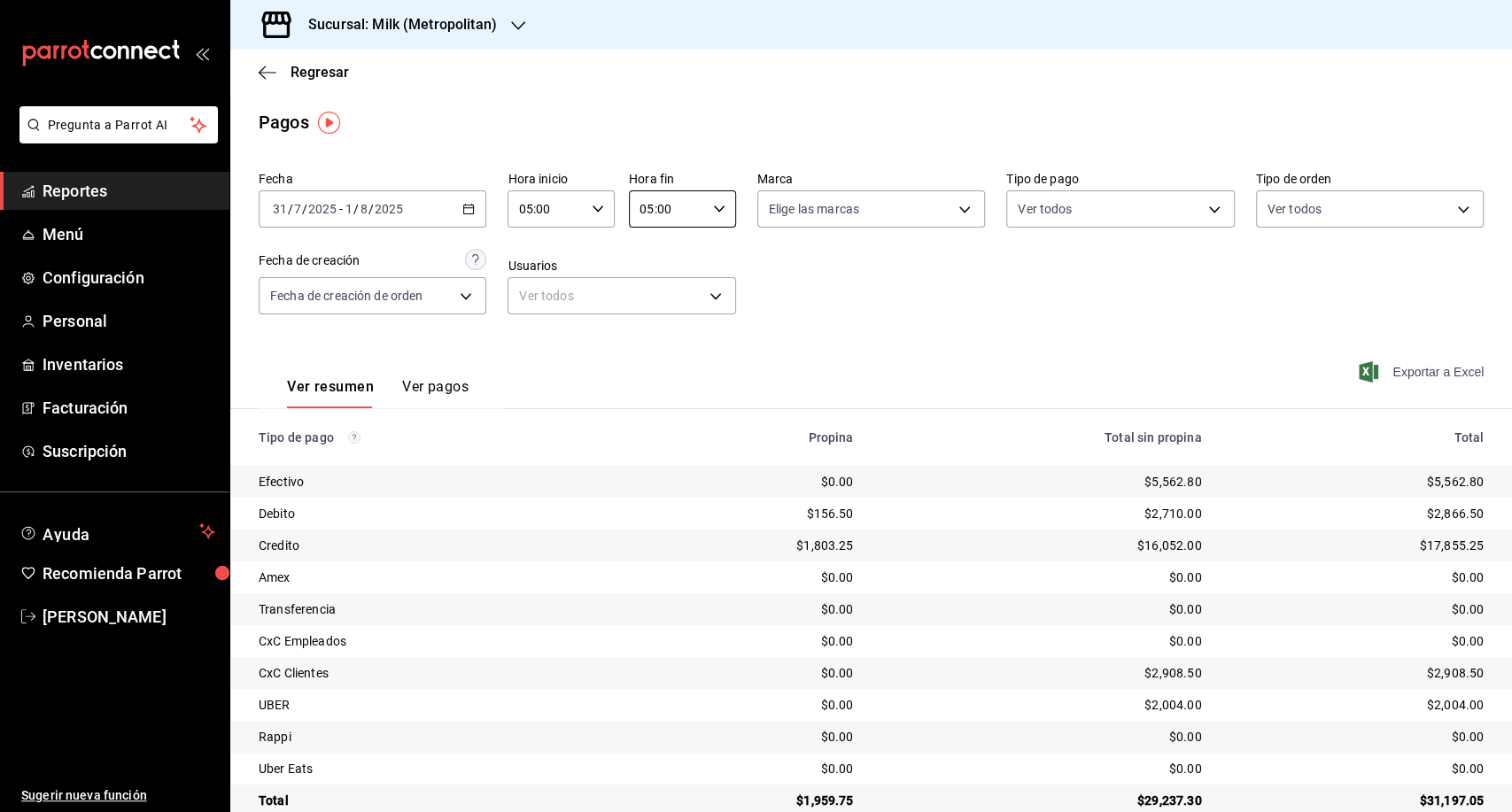
click at [1407, 375] on span "Exportar a Excel" at bounding box center [1423, 371] width 122 height 21
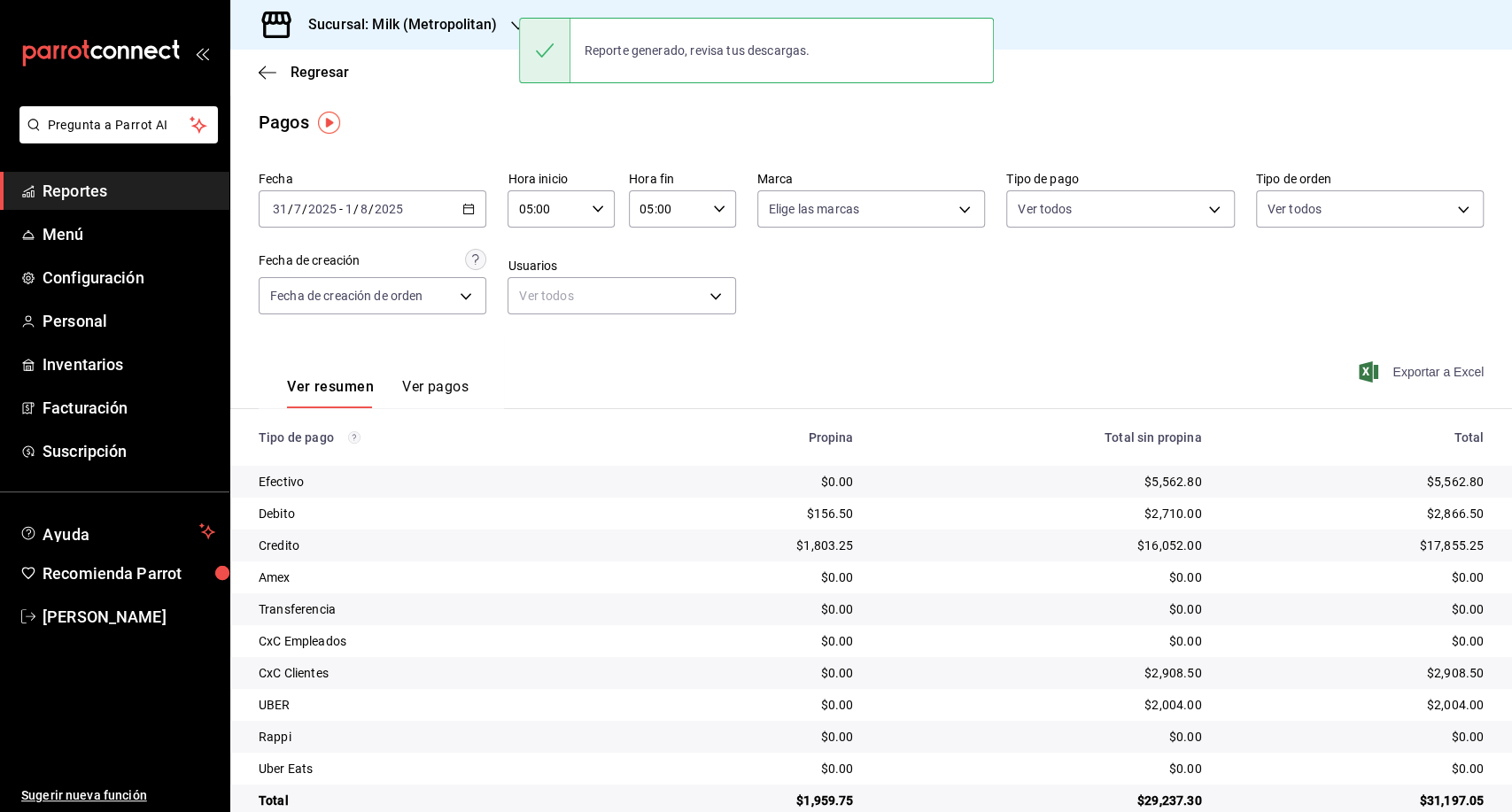
click at [1431, 375] on span "Exportar a Excel" at bounding box center [1423, 371] width 122 height 21
